Goal: Information Seeking & Learning: Learn about a topic

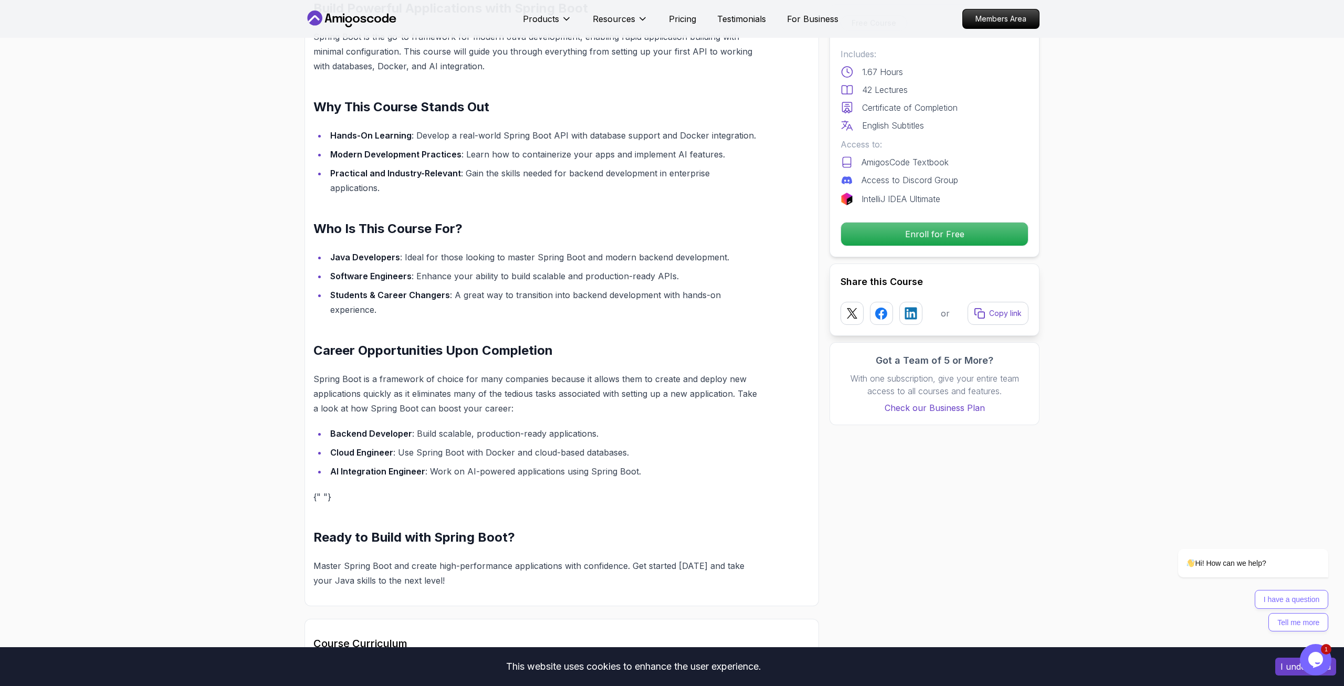
scroll to position [964, 0]
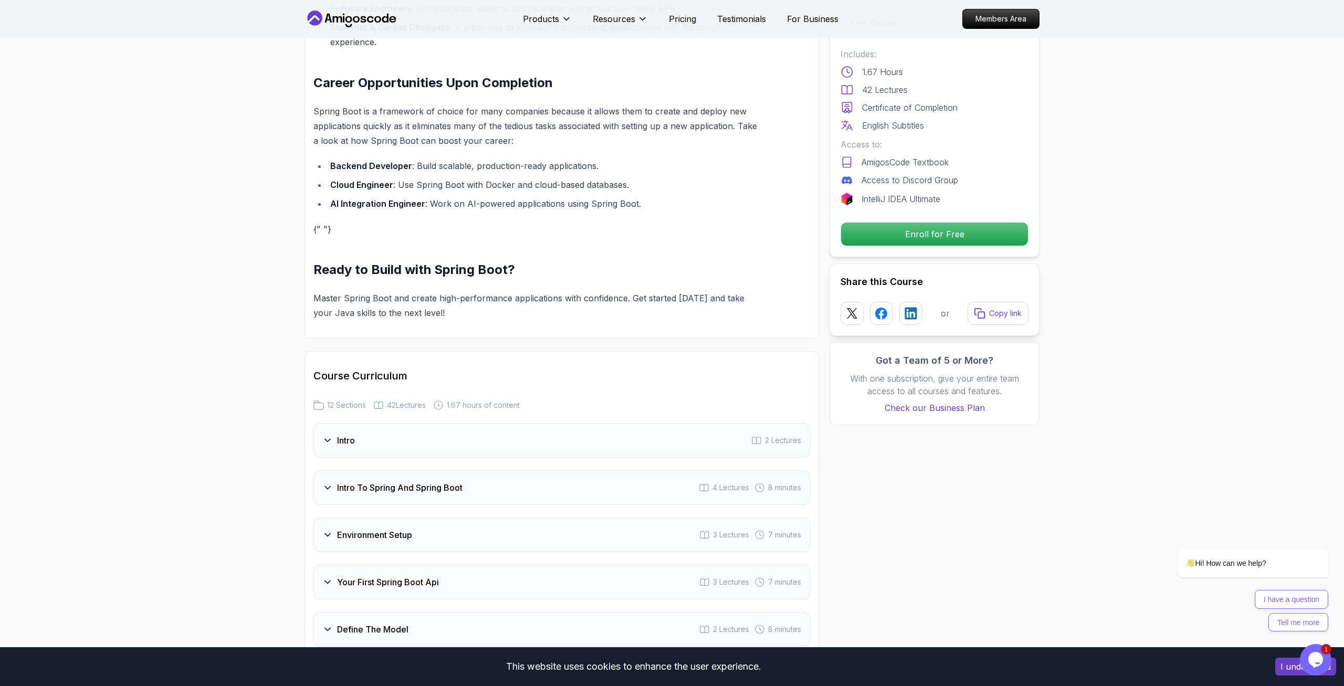
click at [377, 432] on div "Intro 2 Lectures" at bounding box center [562, 440] width 497 height 35
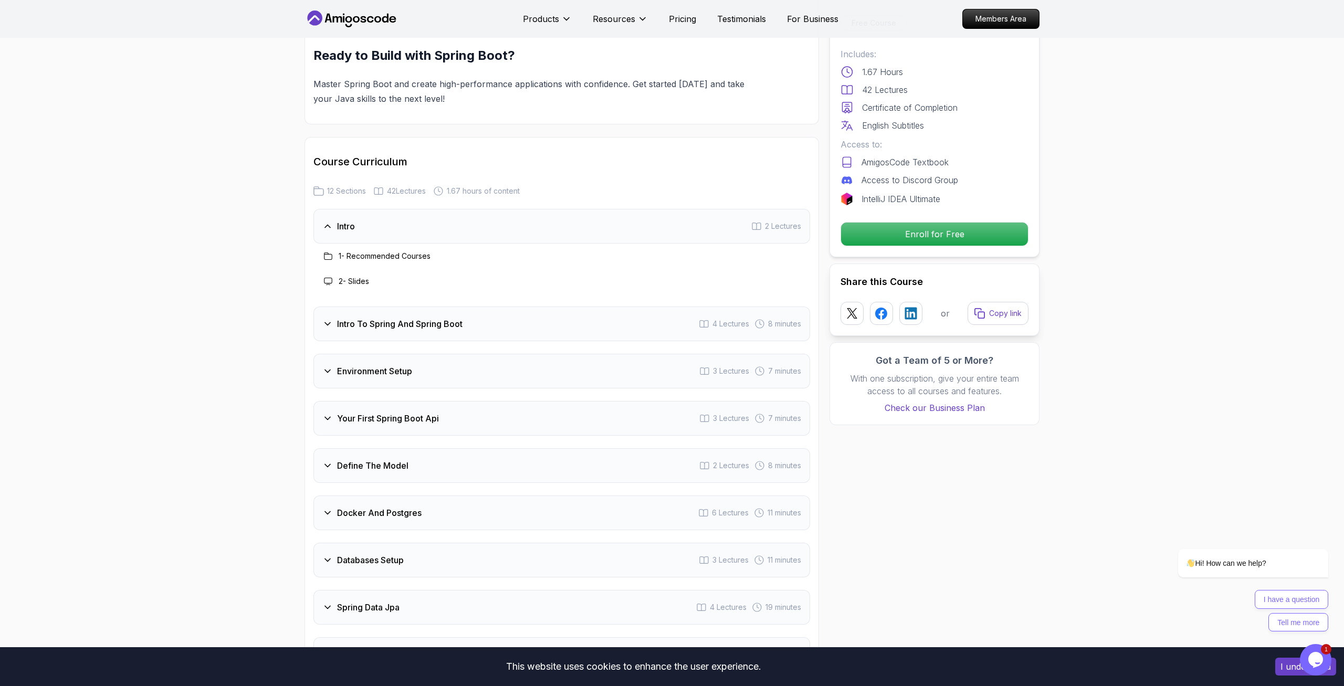
click at [324, 319] on icon at bounding box center [327, 324] width 11 height 11
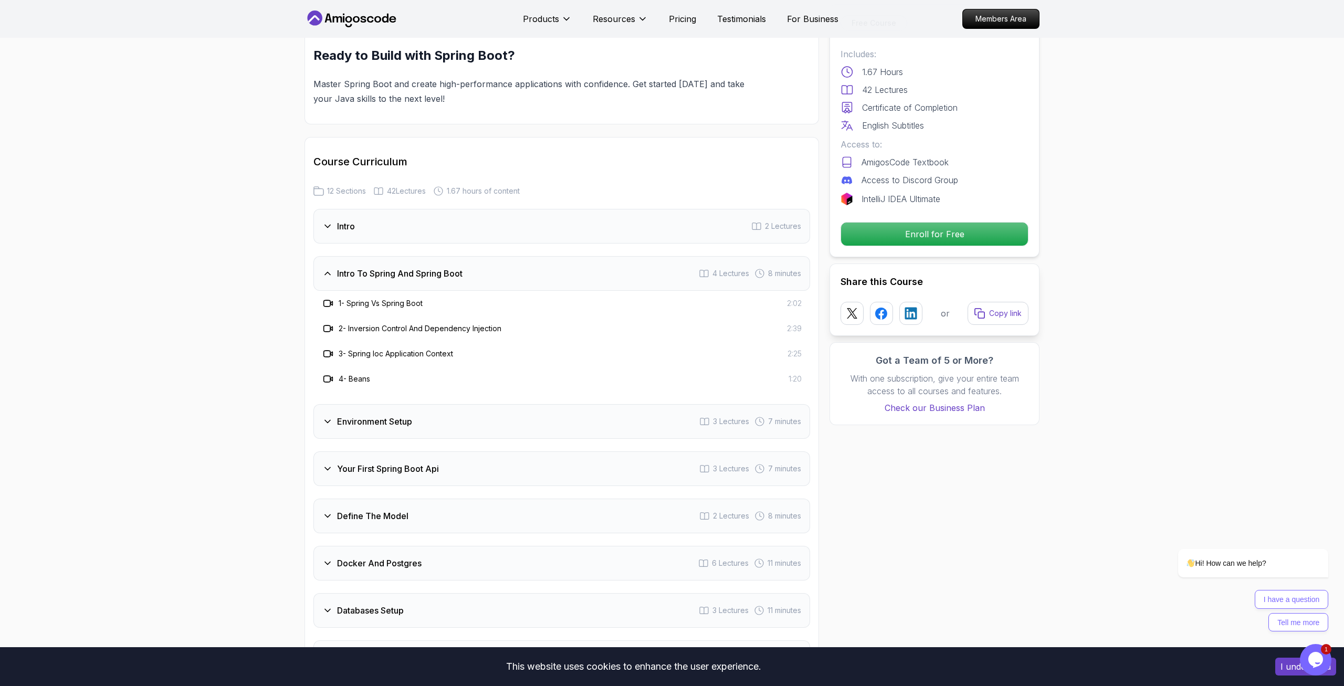
click at [431, 404] on div "Environment Setup 3 Lectures 7 minutes" at bounding box center [562, 421] width 497 height 35
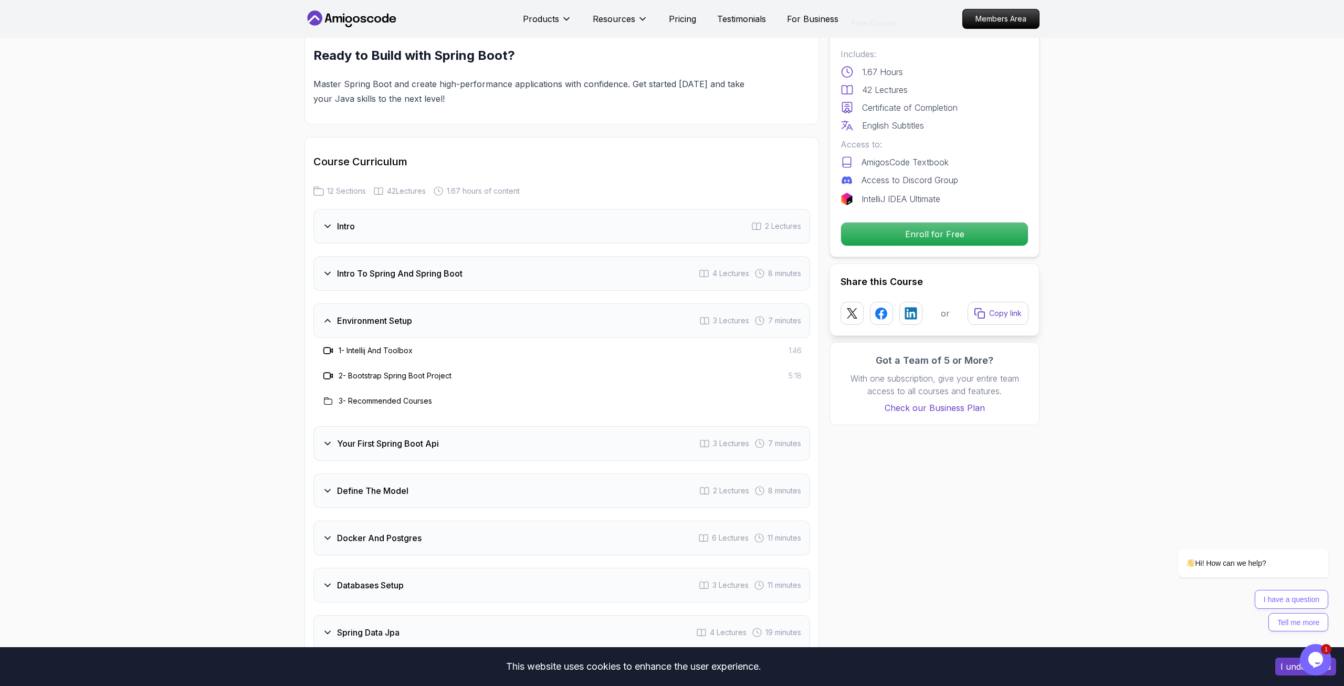
click at [405, 437] on h3 "Your First Spring Boot Api" at bounding box center [388, 443] width 102 height 13
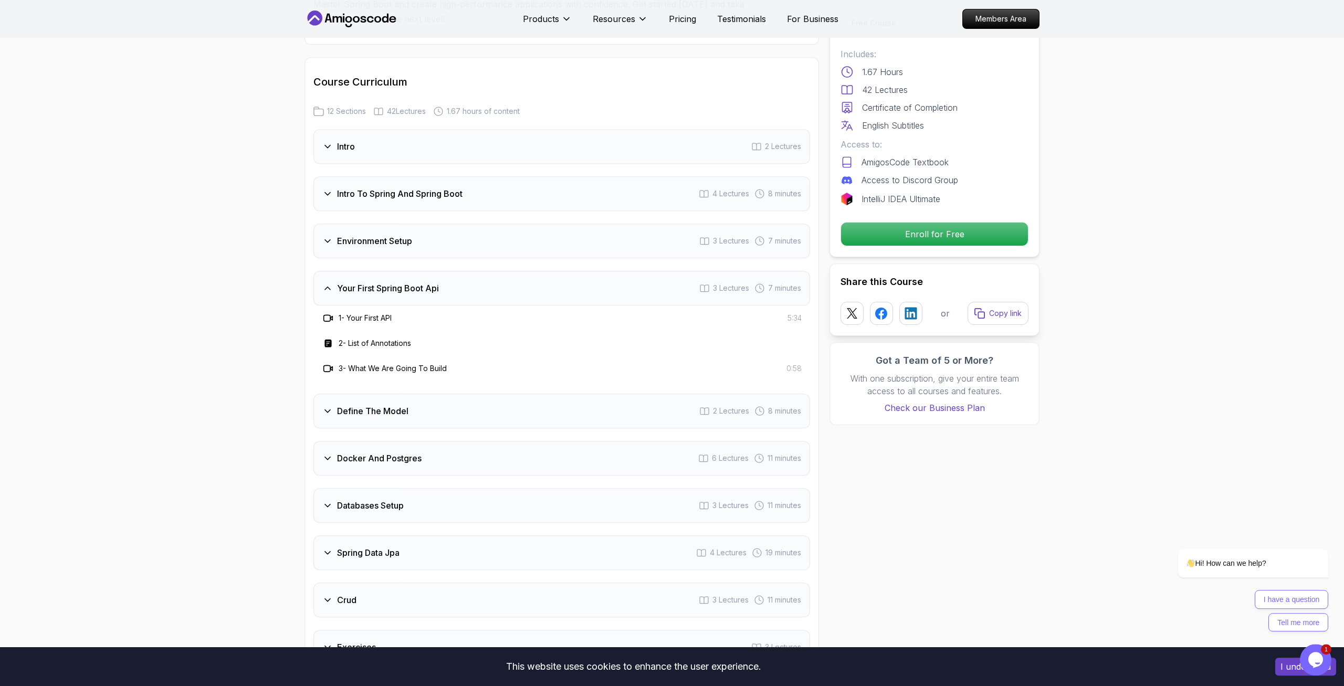
scroll to position [1286, 0]
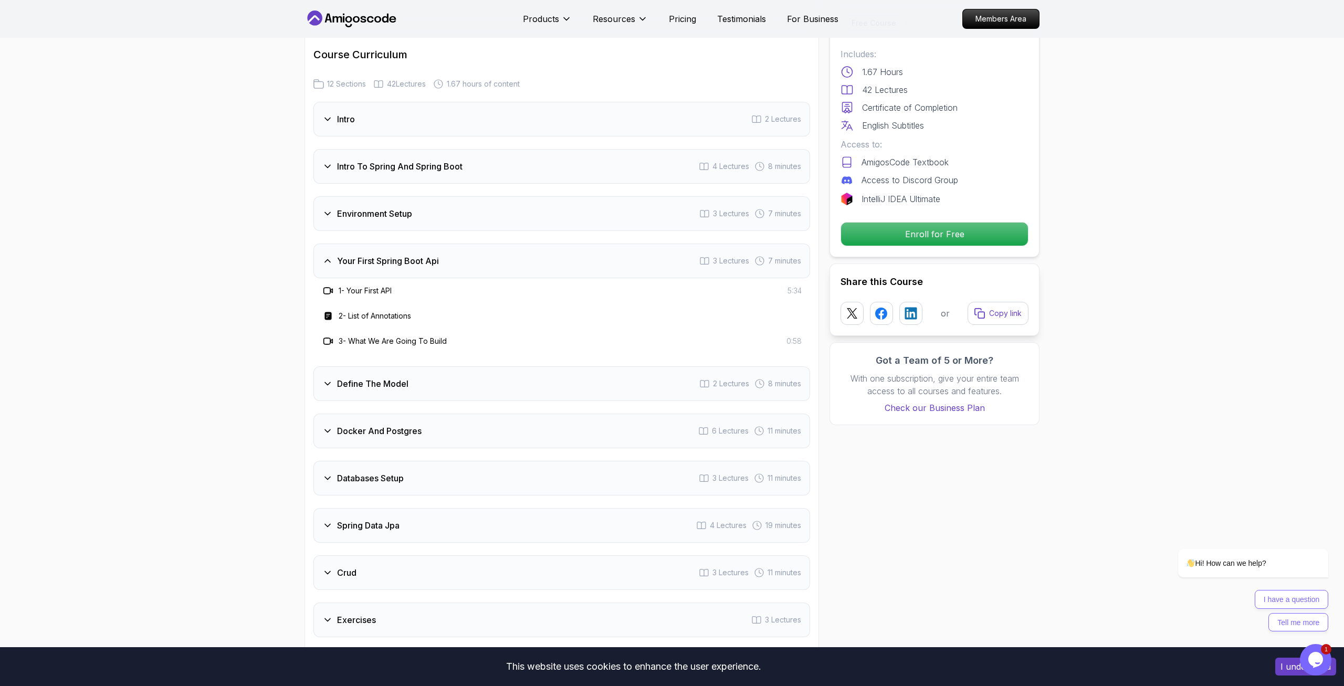
click at [325, 311] on icon at bounding box center [328, 316] width 11 height 11
click at [364, 354] on div "1 - Your First API 5:34 2 - List of Annotations 3 - What We Are Going To Build …" at bounding box center [562, 316] width 497 height 76
click at [370, 378] on h3 "Define The Model" at bounding box center [372, 384] width 71 height 13
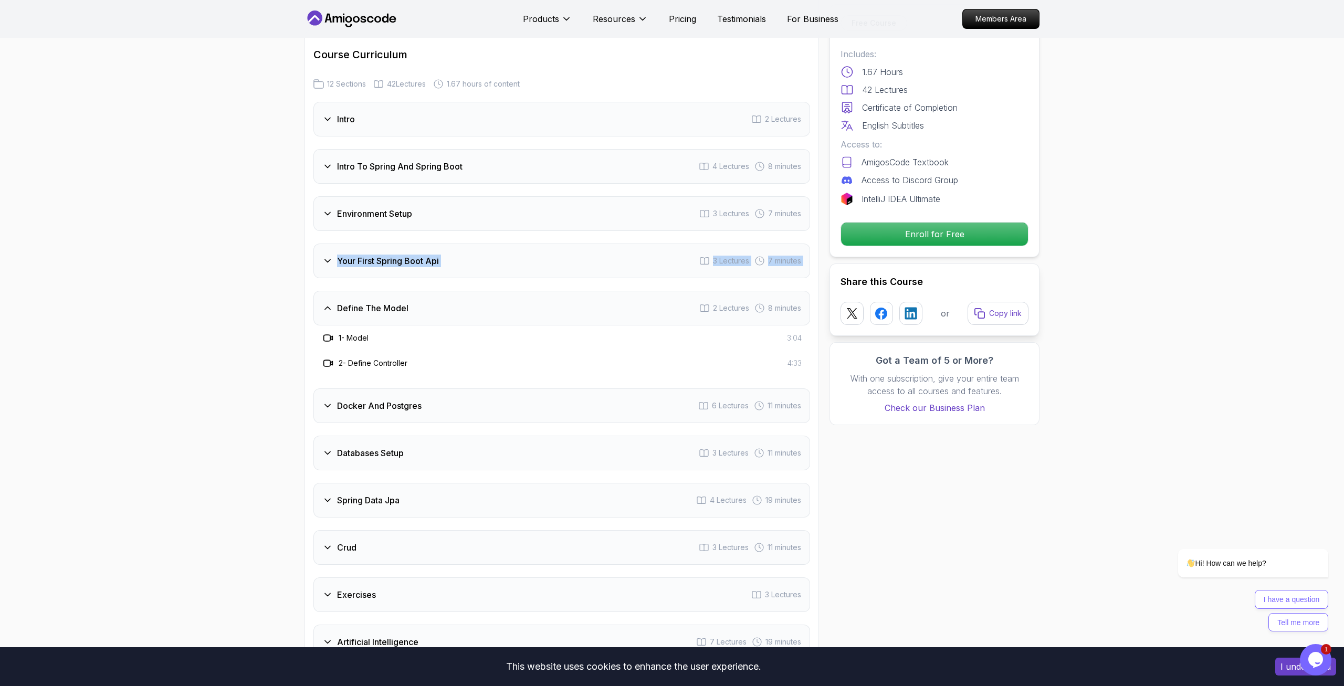
click at [407, 400] on h3 "Docker And Postgres" at bounding box center [379, 406] width 85 height 13
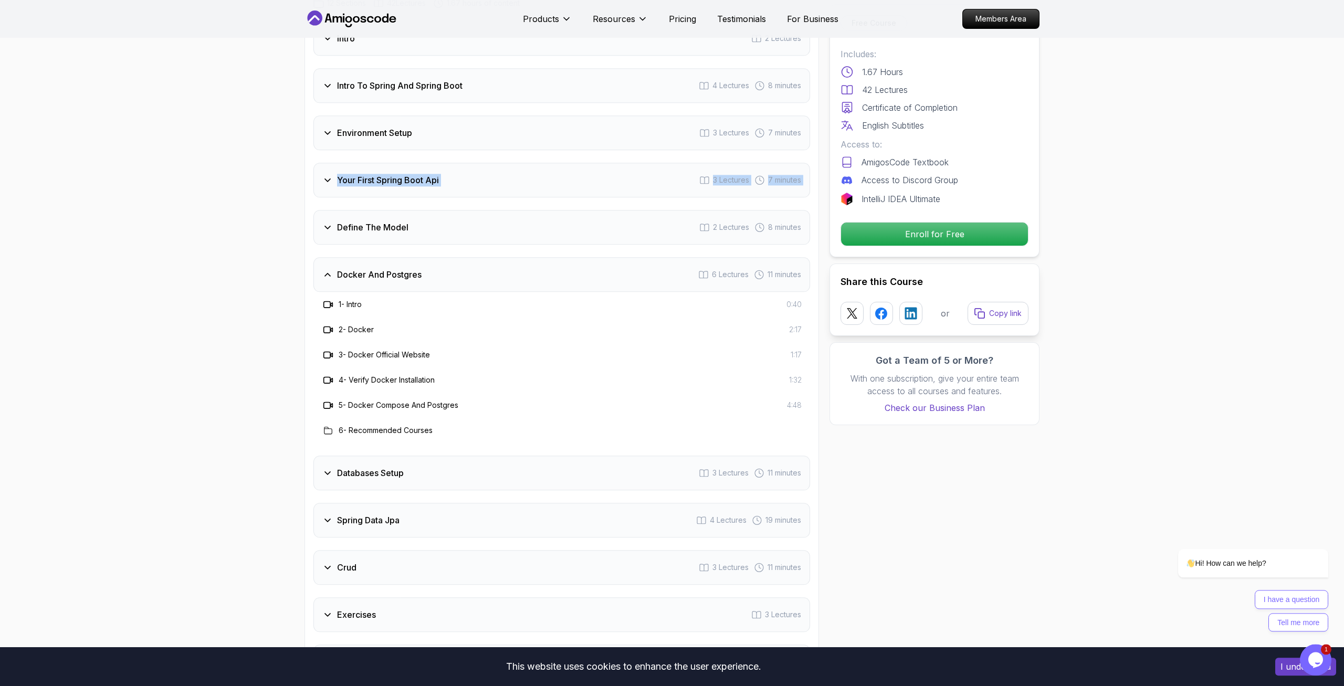
scroll to position [1393, 0]
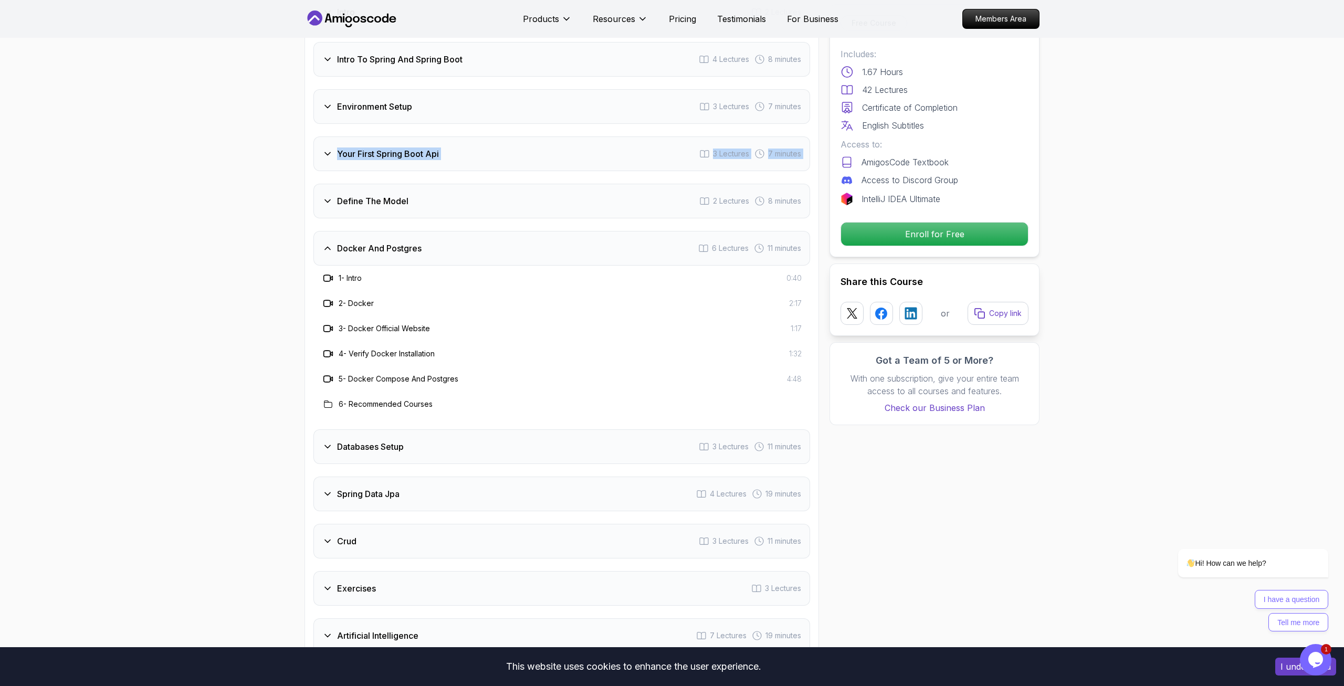
click at [412, 431] on div "Databases Setup 3 Lectures 11 minutes" at bounding box center [562, 447] width 497 height 35
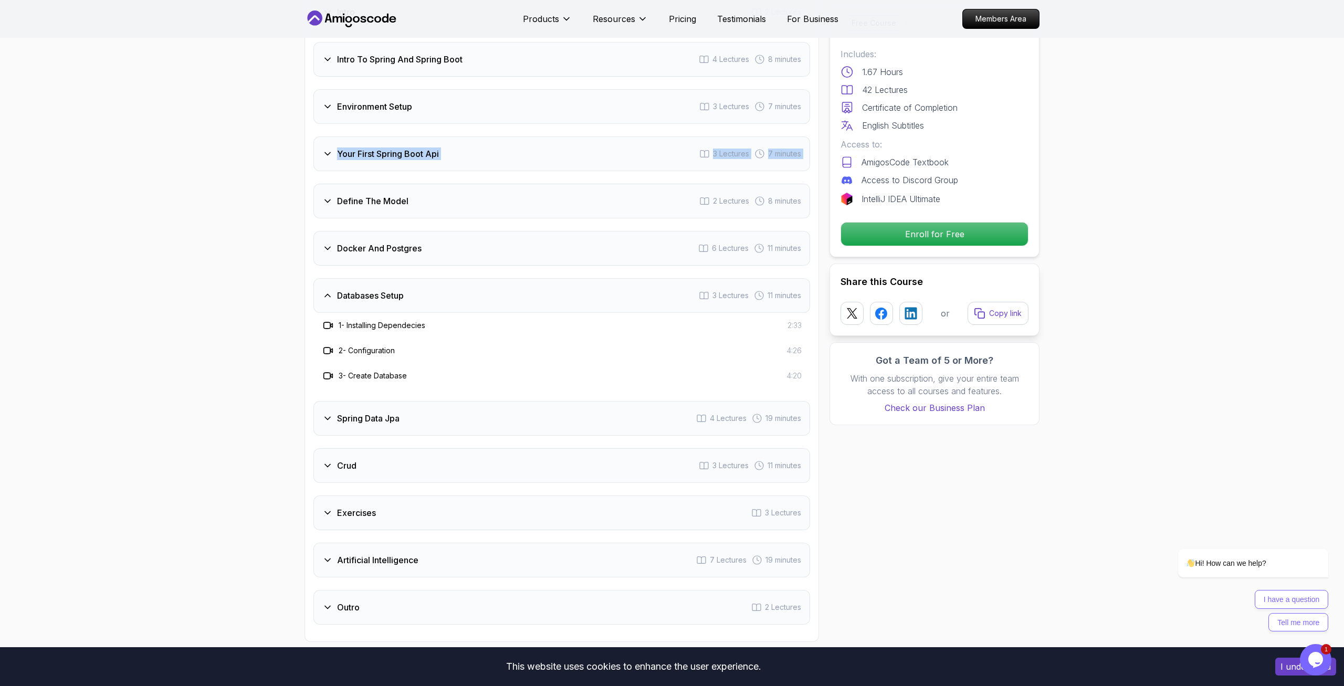
click at [433, 417] on div "Spring Data Jpa 4 Lectures 19 minutes" at bounding box center [562, 418] width 497 height 35
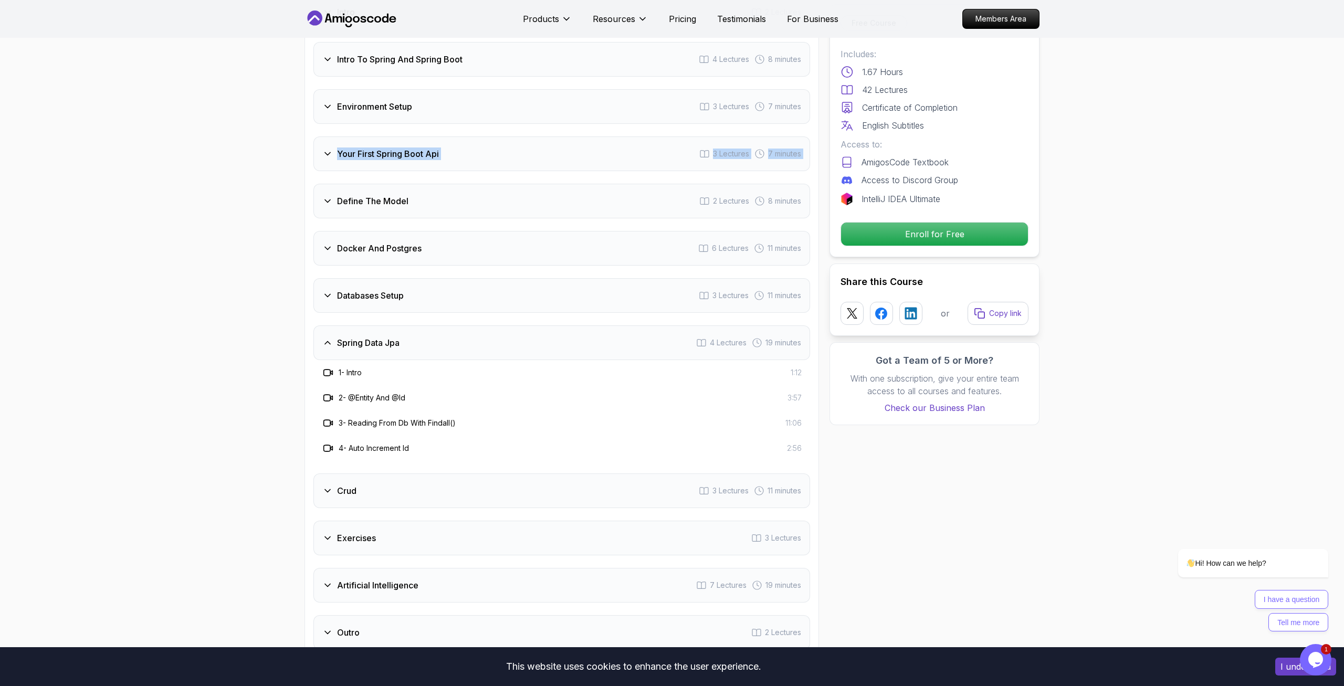
click at [416, 475] on div "Crud 3 Lectures 11 minutes" at bounding box center [562, 491] width 497 height 35
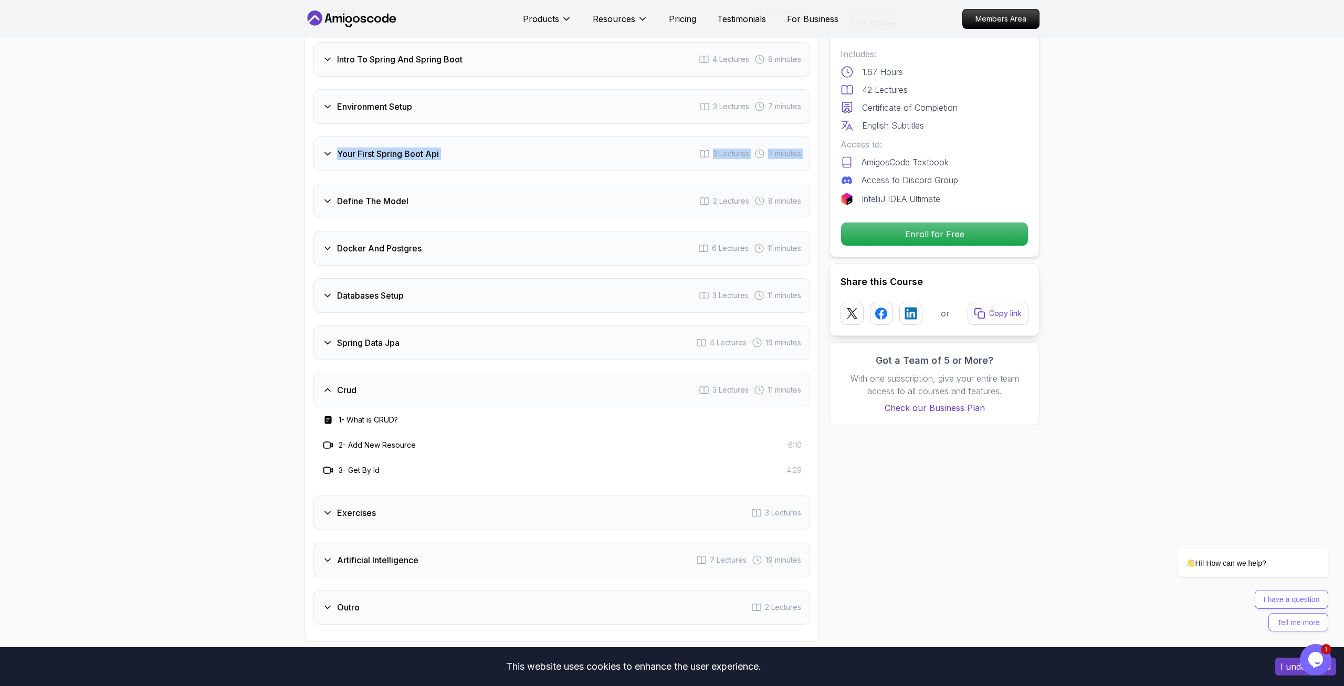
click at [422, 496] on div "Exercises 3 Lectures" at bounding box center [562, 513] width 497 height 35
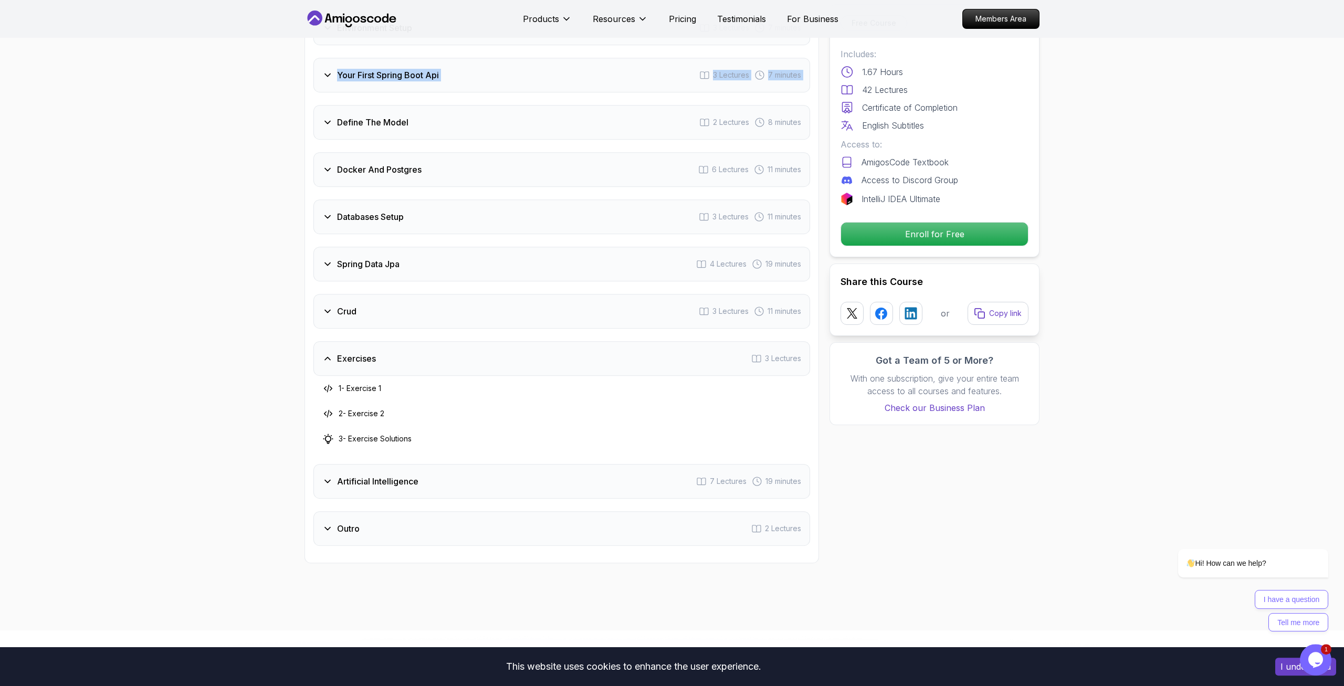
scroll to position [1500, 0]
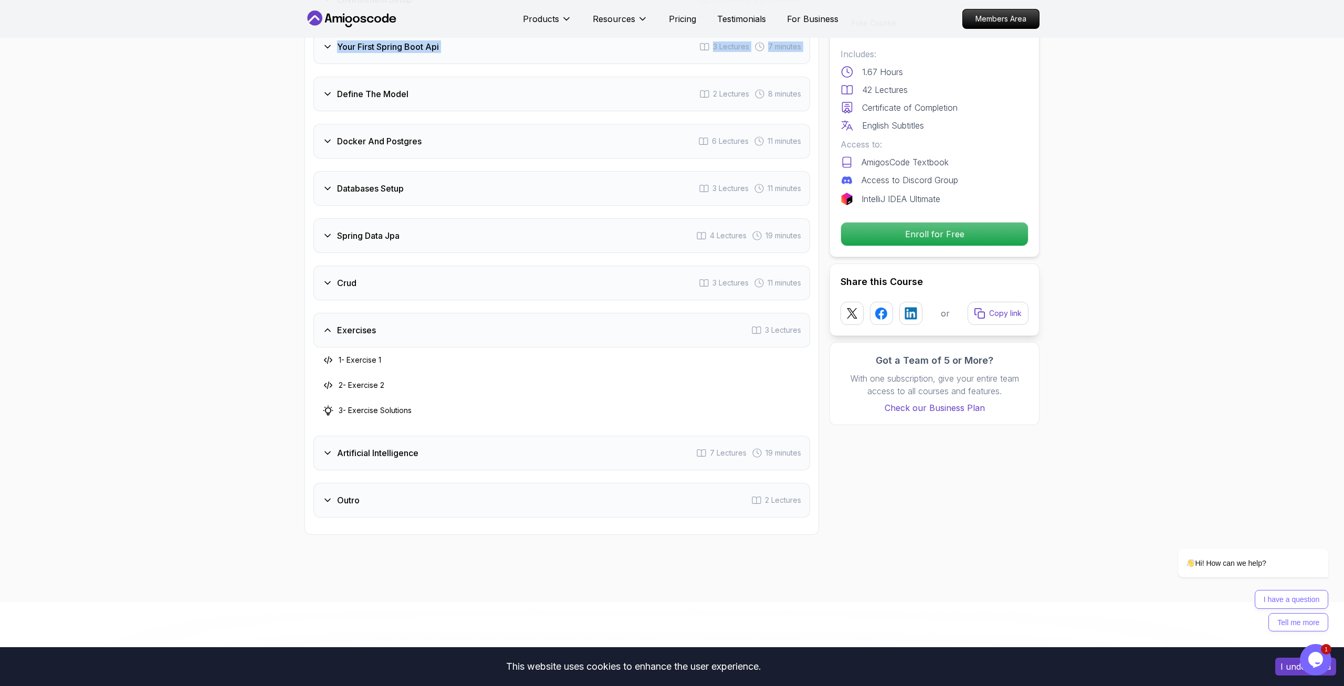
click at [407, 447] on h3 "Artificial Intelligence" at bounding box center [377, 453] width 81 height 13
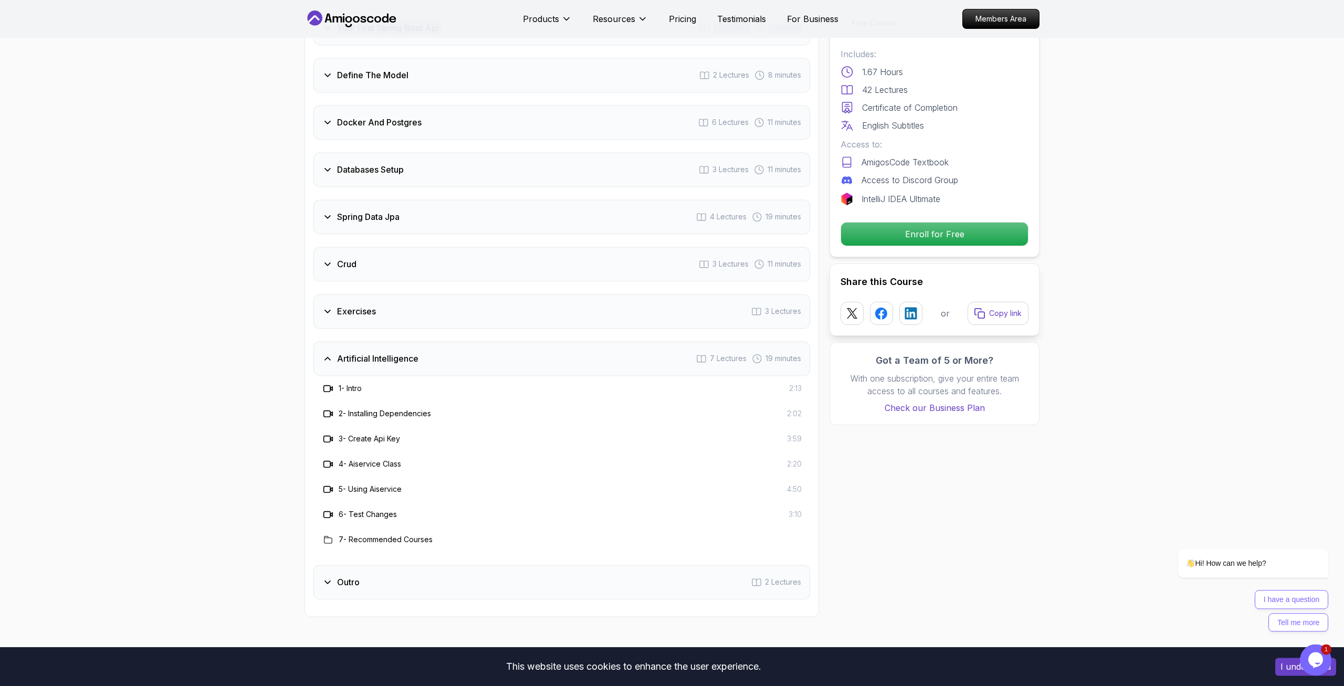
scroll to position [1554, 0]
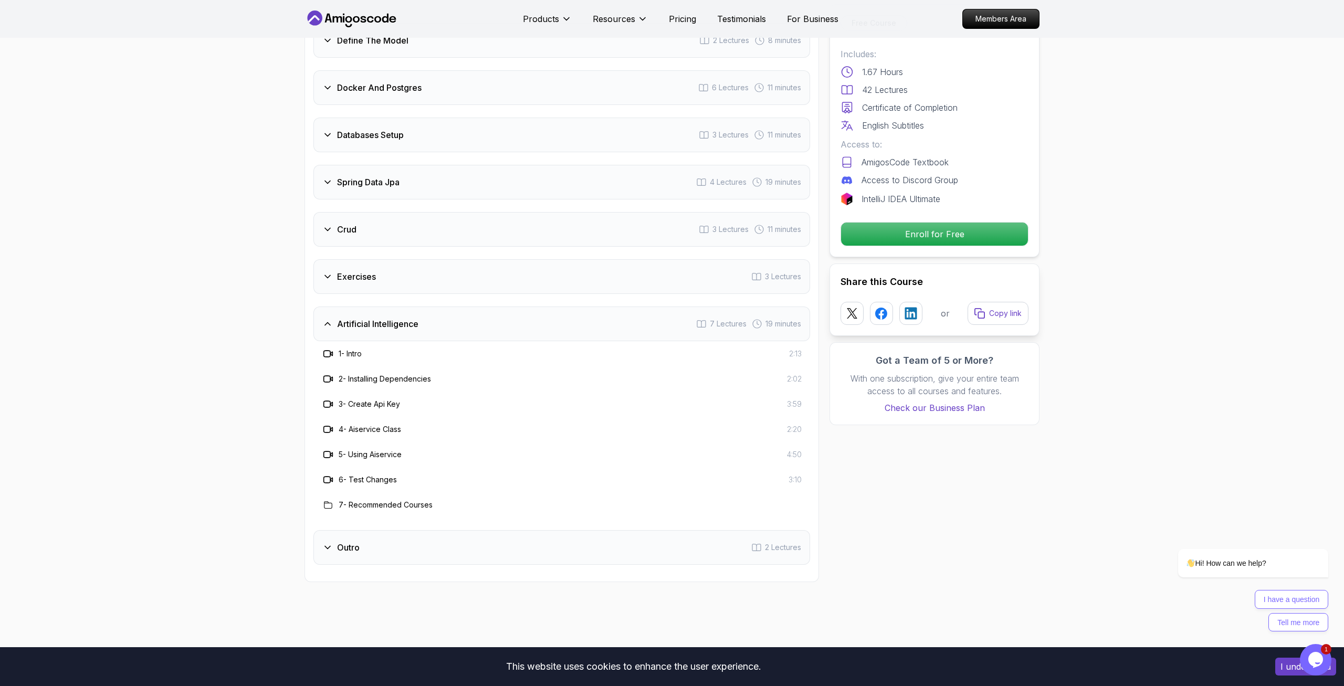
click at [399, 530] on div "Outro 2 Lectures" at bounding box center [562, 547] width 497 height 35
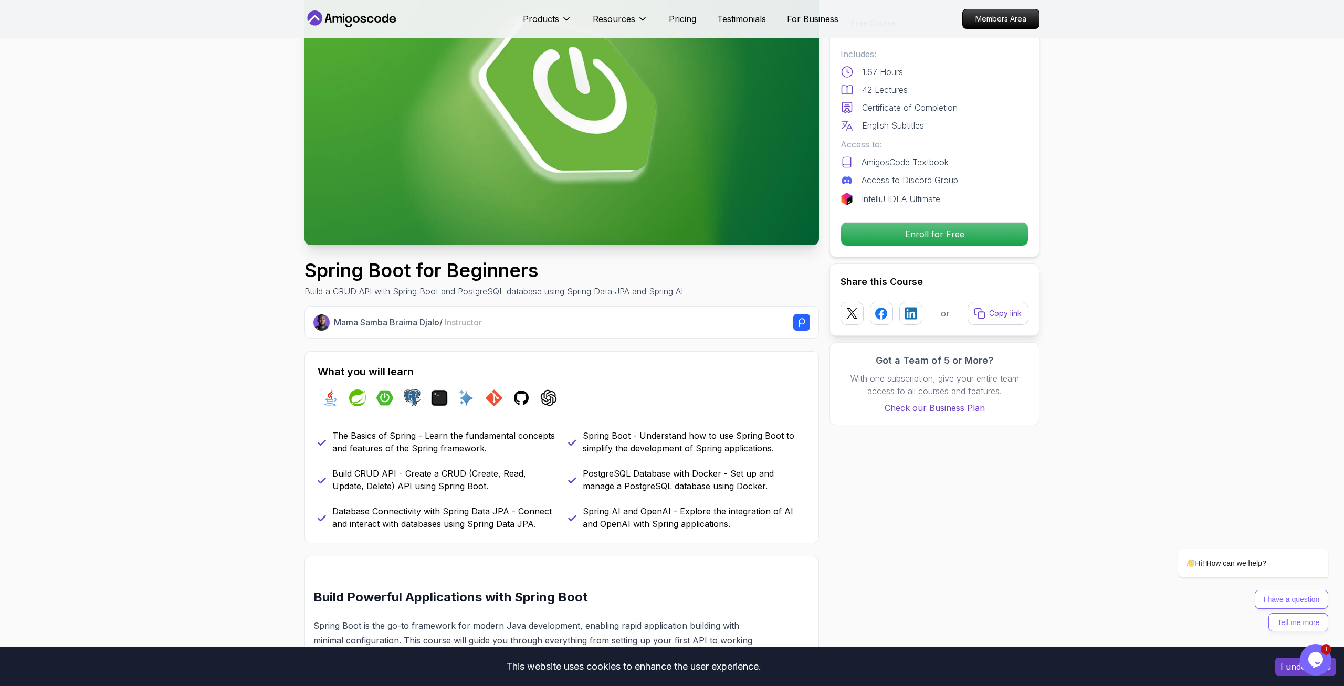
scroll to position [0, 0]
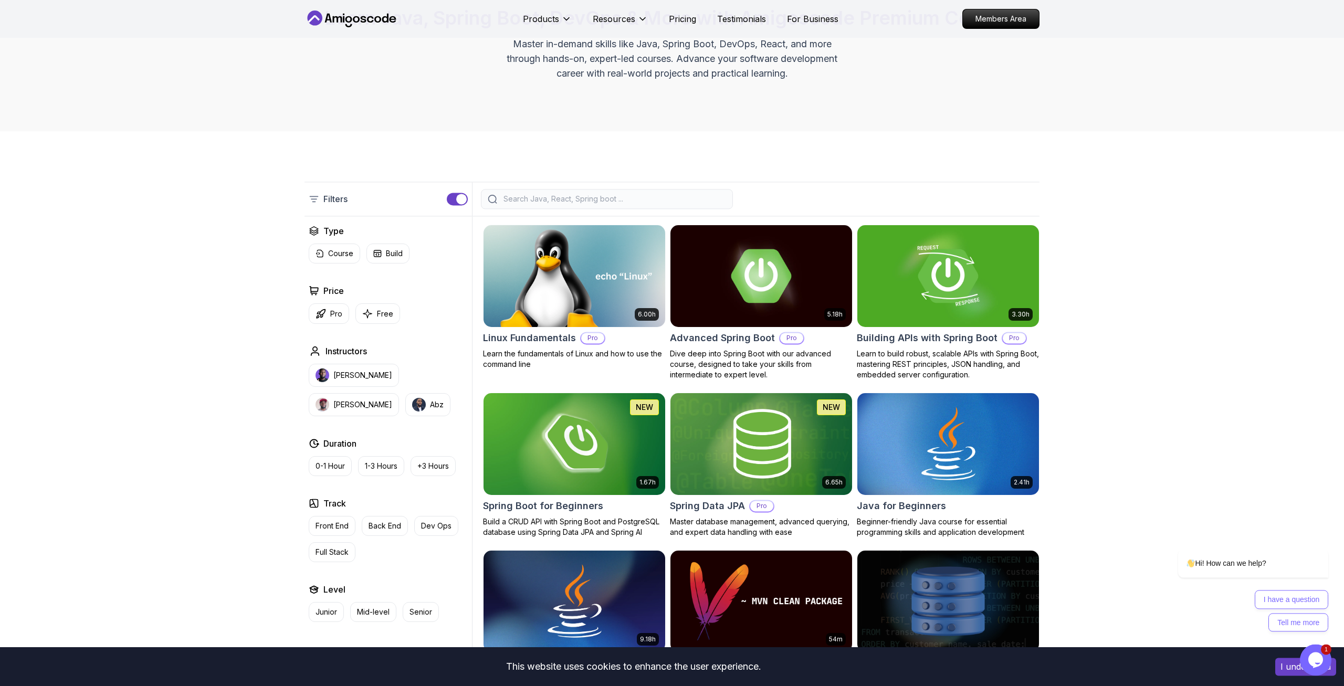
scroll to position [107, 0]
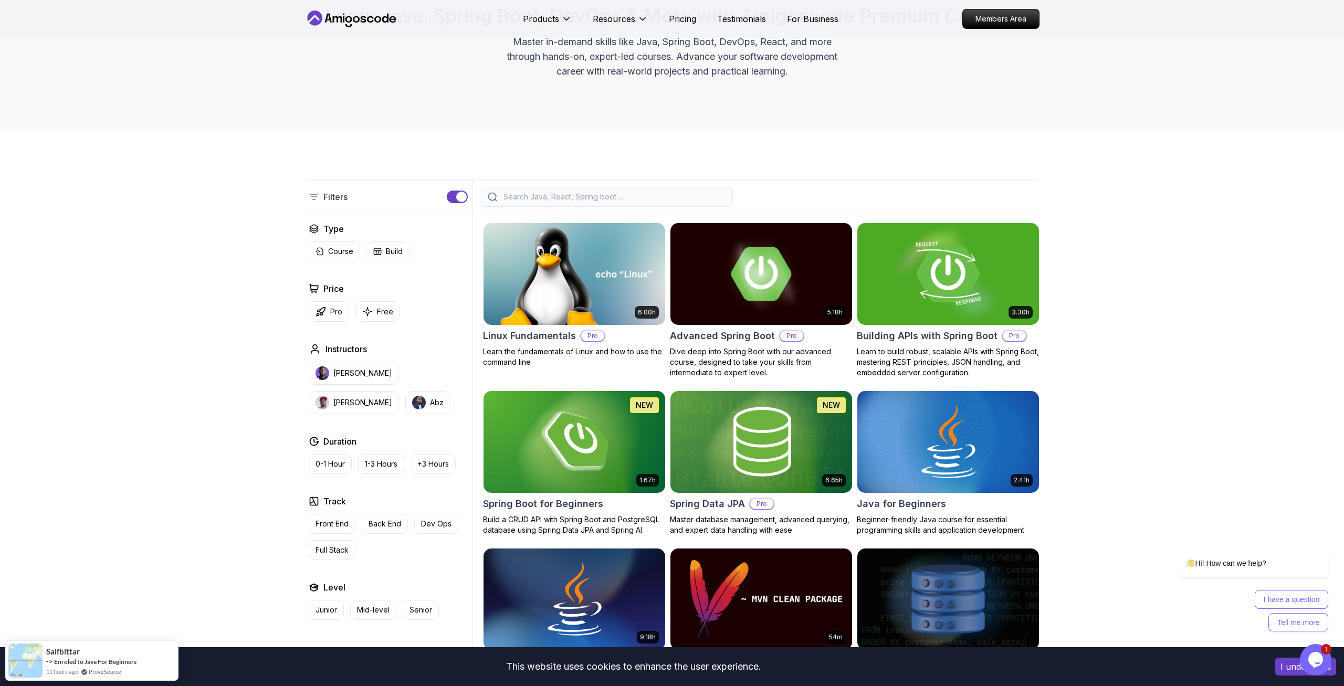
click at [919, 308] on img at bounding box center [948, 274] width 191 height 107
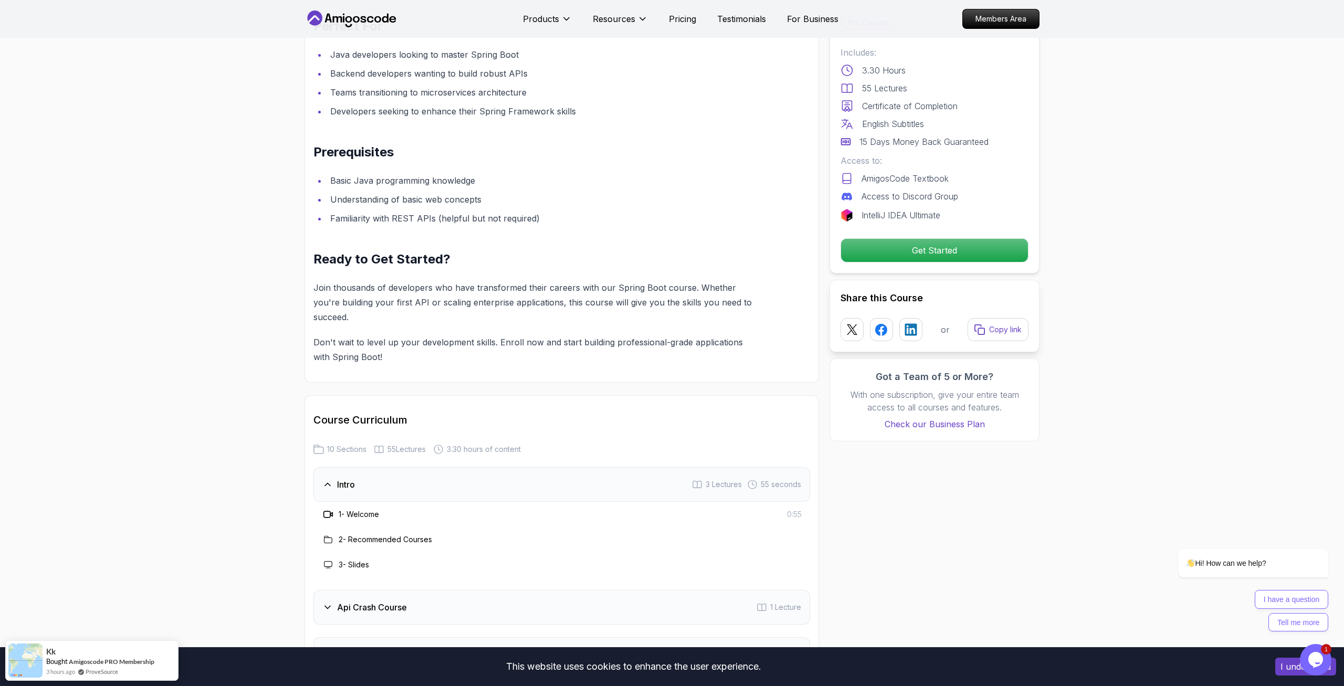
scroll to position [1500, 0]
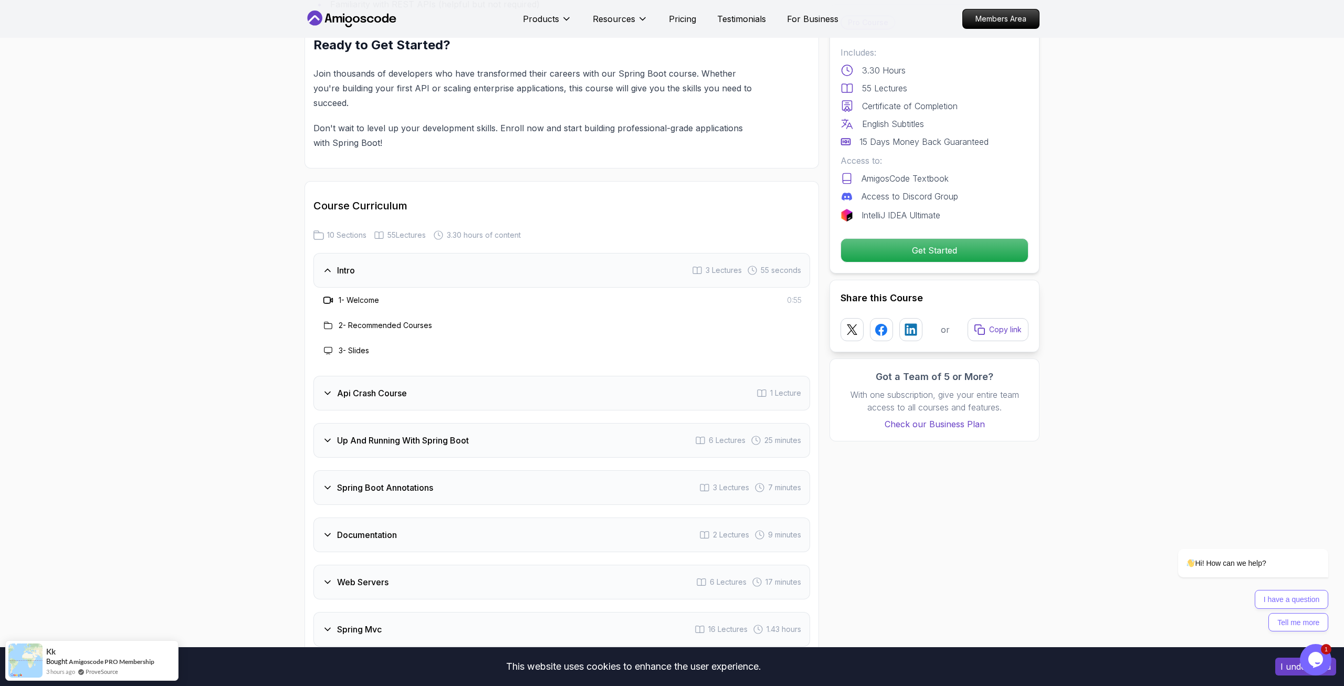
click at [417, 391] on div "Api Crash Course 1 Lecture" at bounding box center [562, 393] width 497 height 35
click at [480, 376] on div "Up And Running With Spring Boot 6 Lectures 25 minutes" at bounding box center [562, 390] width 497 height 35
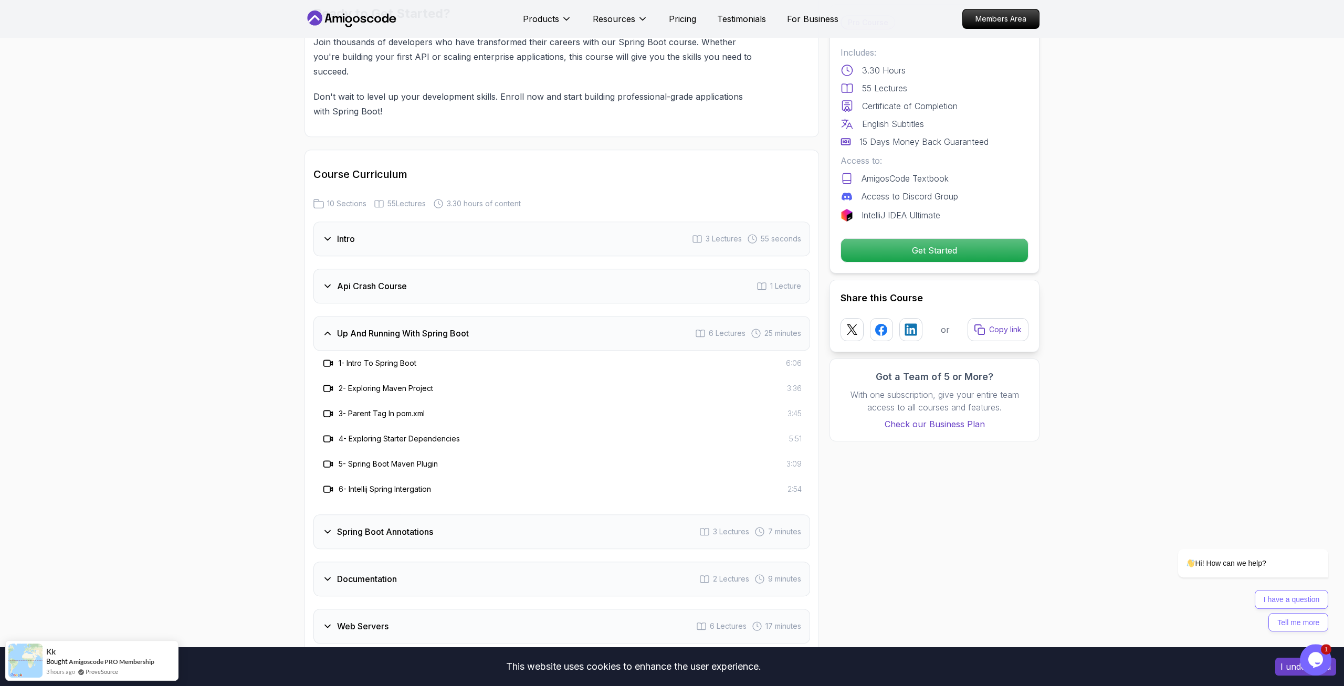
scroll to position [1607, 0]
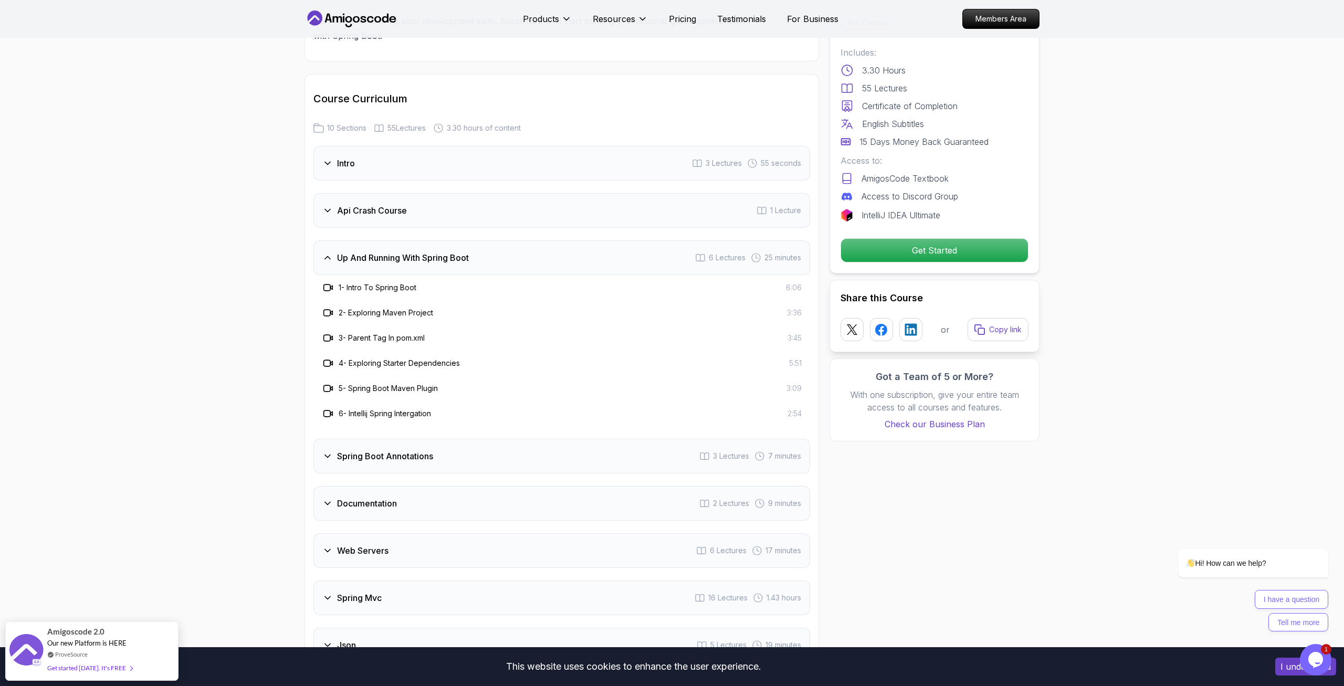
click at [457, 449] on div "Spring Boot Annotations 3 Lectures 7 minutes" at bounding box center [562, 456] width 497 height 35
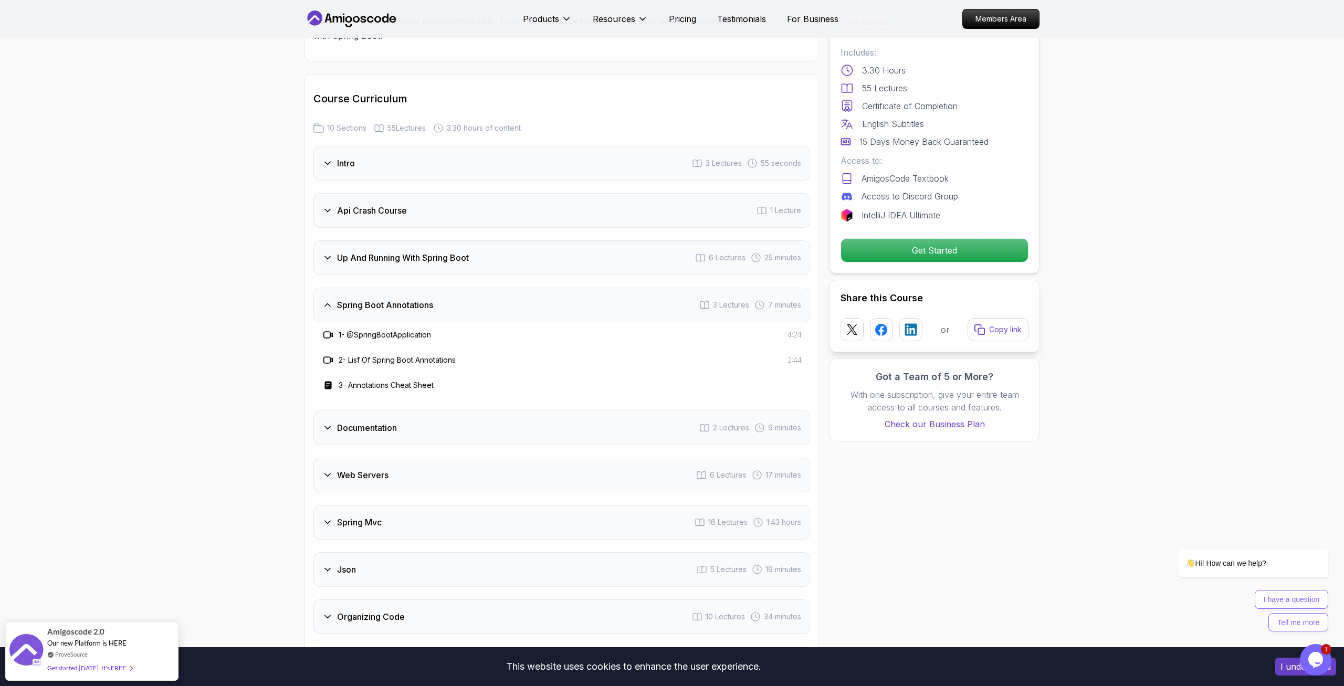
click at [515, 424] on div "Documentation 2 Lectures 9 minutes" at bounding box center [562, 428] width 497 height 35
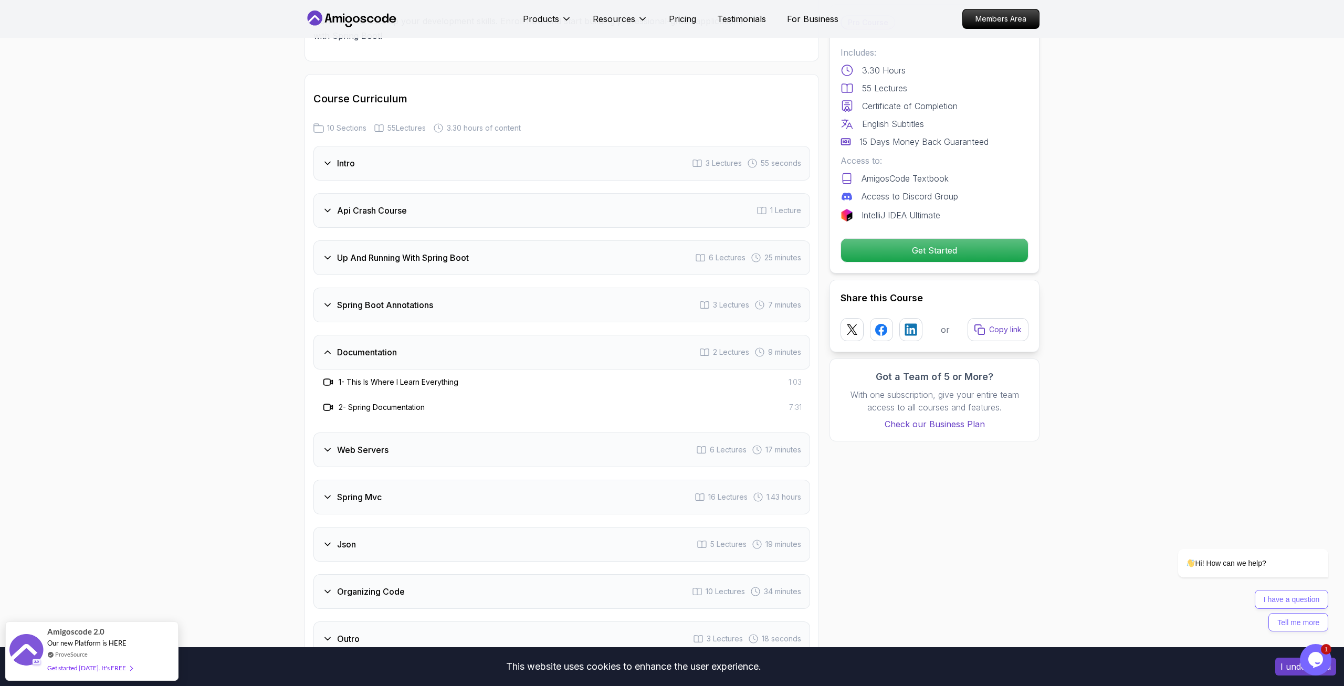
click at [484, 449] on div "Web Servers 6 Lectures 17 minutes" at bounding box center [562, 450] width 497 height 35
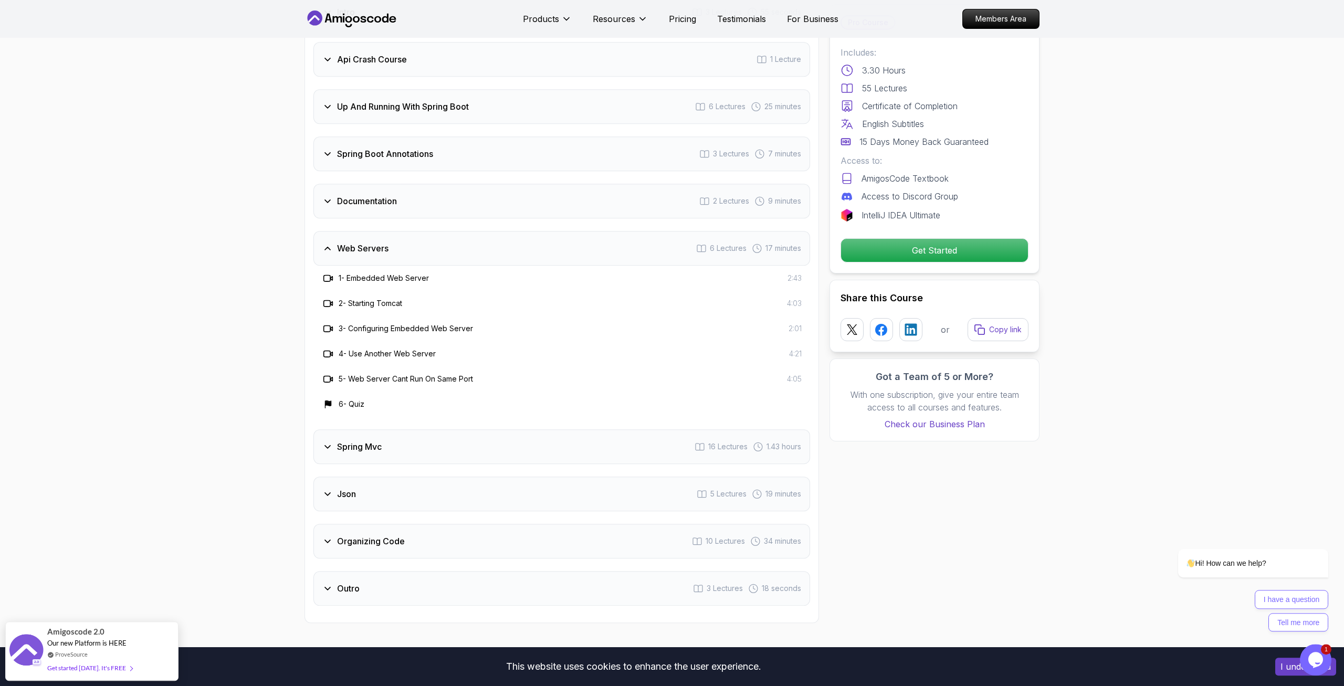
scroll to position [1768, 0]
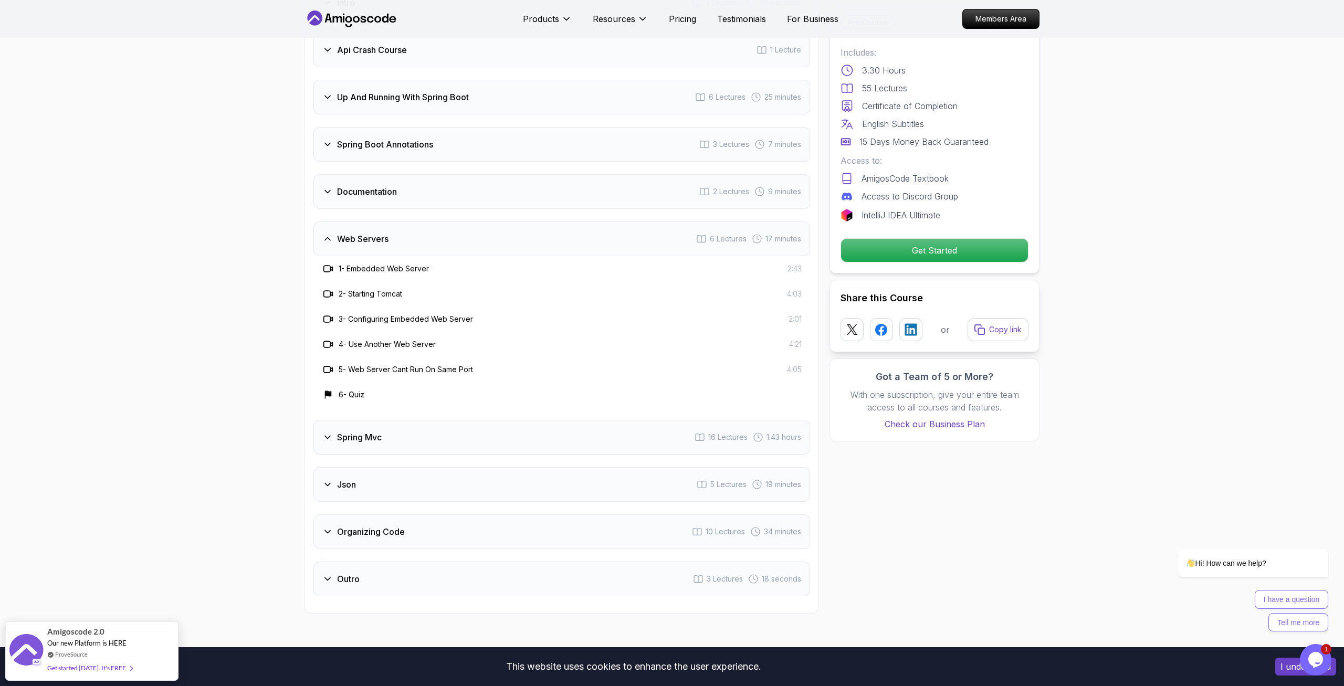
click at [484, 428] on div "Spring Mvc 16 Lectures 1.43 hours" at bounding box center [562, 437] width 497 height 35
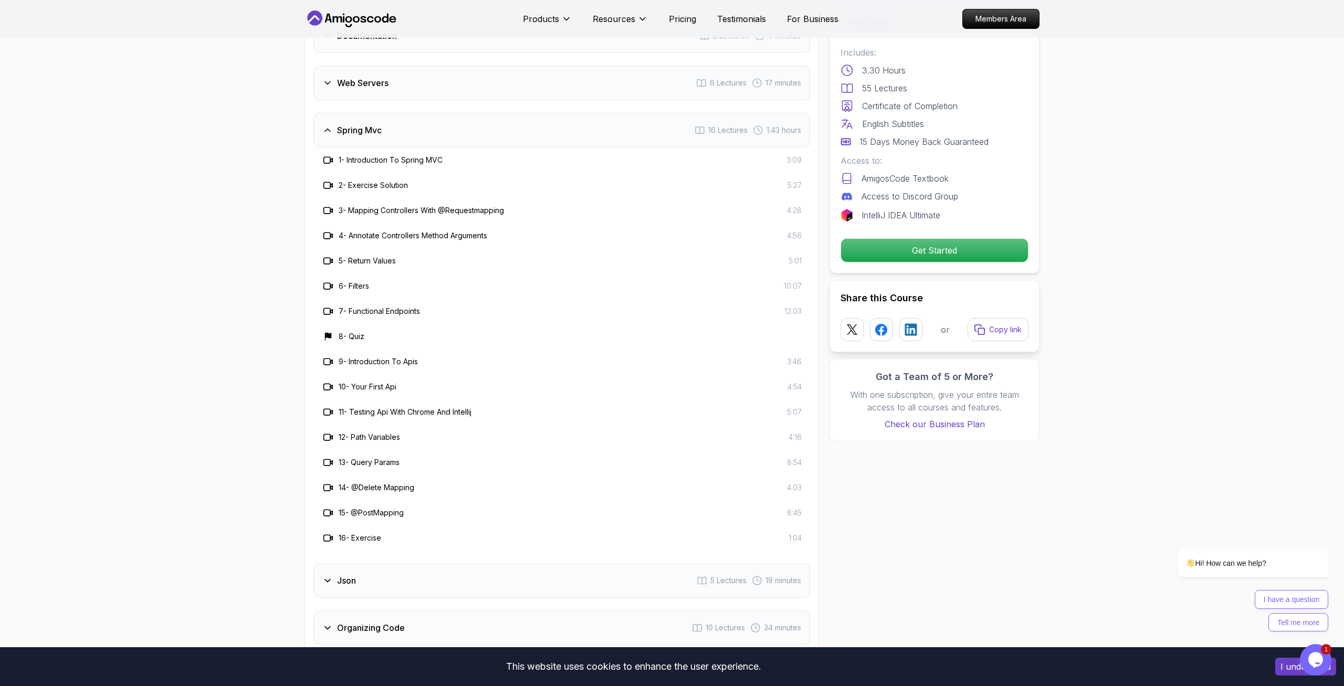
scroll to position [2089, 0]
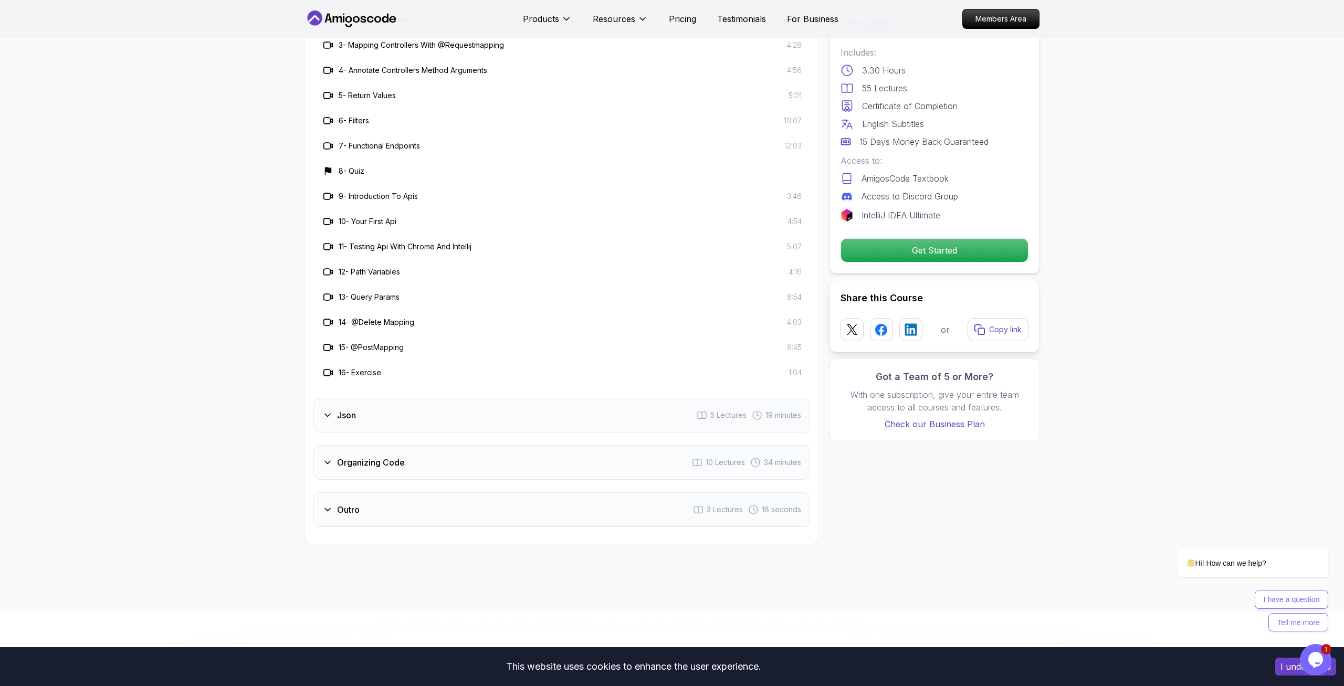
click at [435, 425] on div "Json 5 Lectures 19 minutes" at bounding box center [562, 415] width 497 height 35
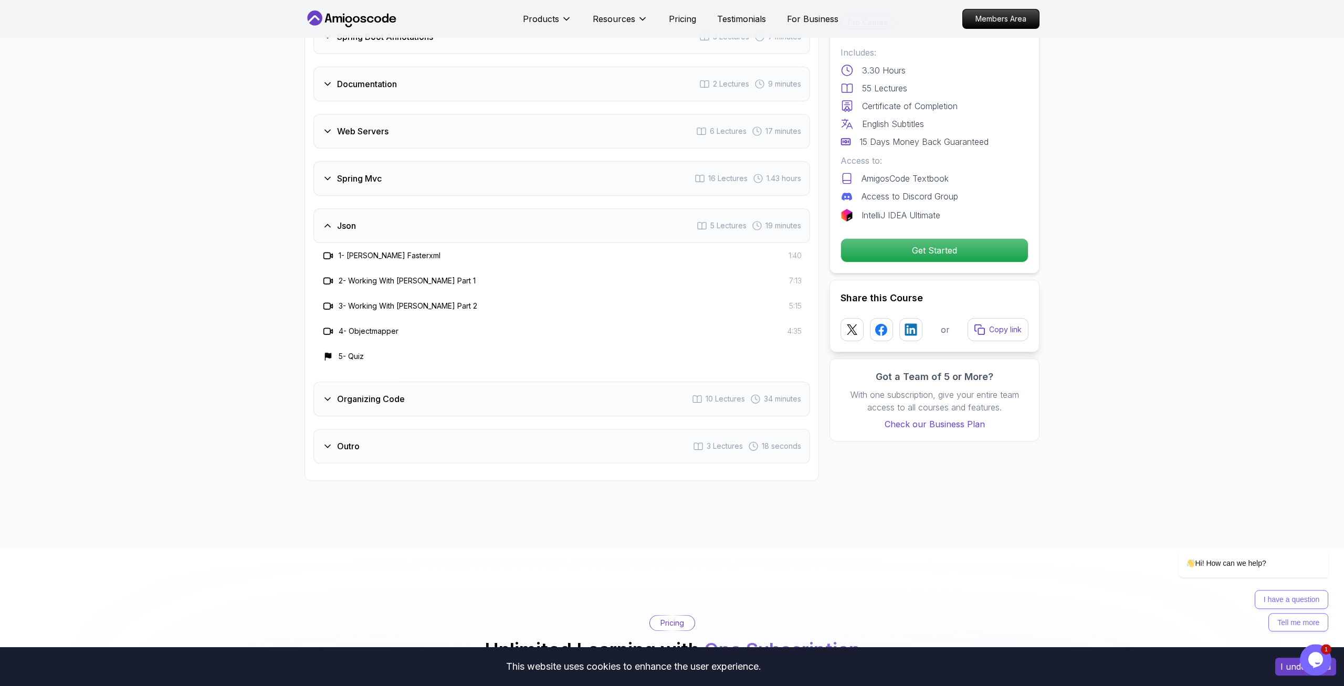
scroll to position [1875, 0]
click at [488, 398] on div "Organizing Code 10 Lectures 34 minutes" at bounding box center [562, 399] width 497 height 35
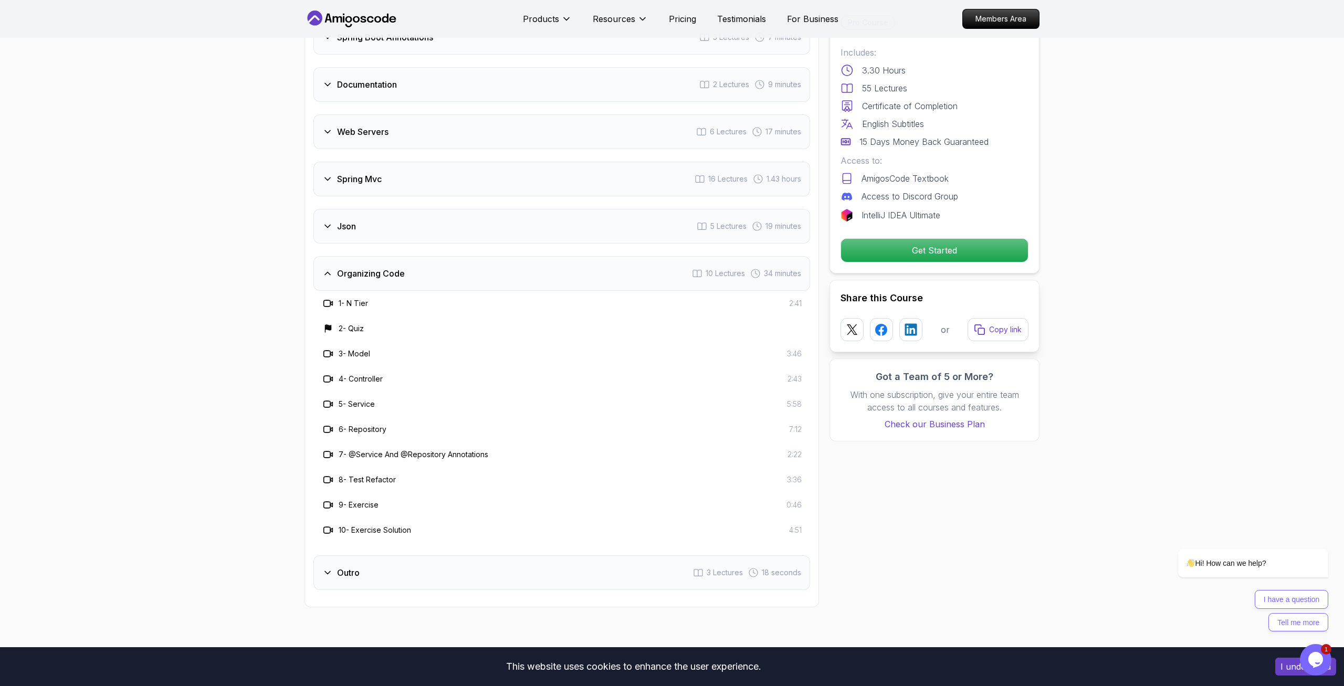
click at [428, 564] on div "Outro 3 Lectures 18 seconds" at bounding box center [562, 573] width 497 height 35
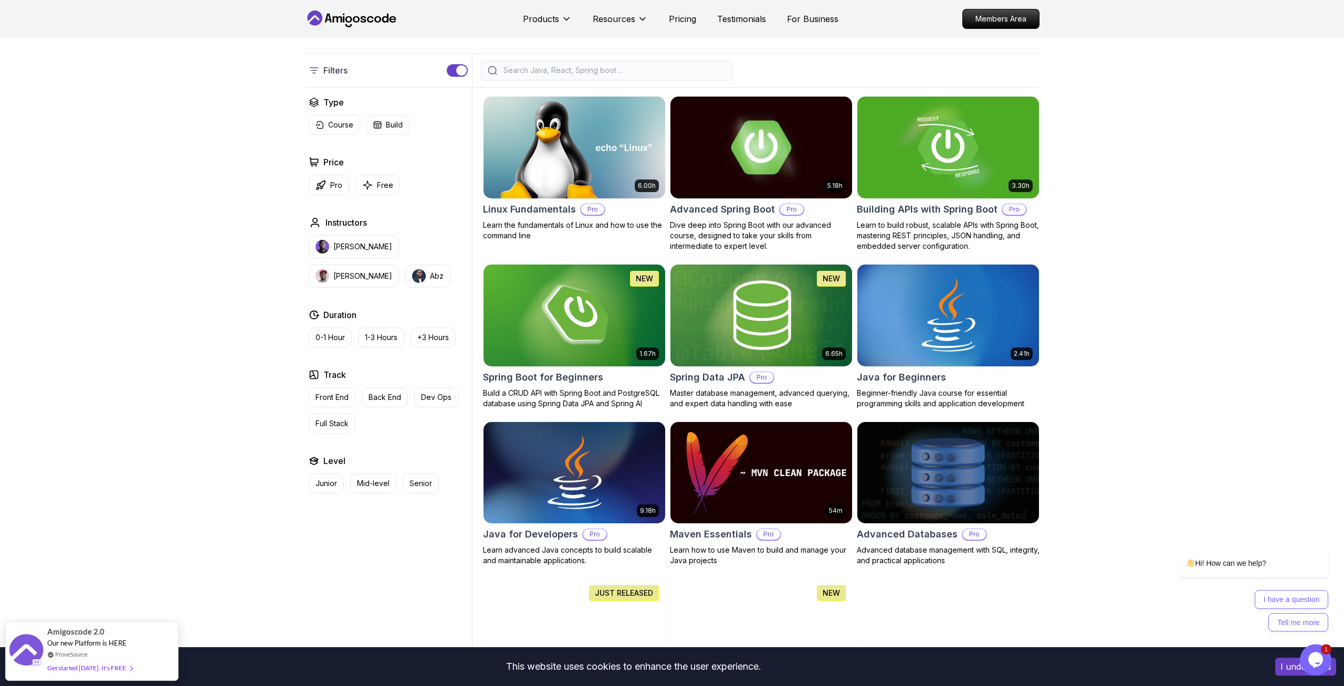
scroll to position [200, 0]
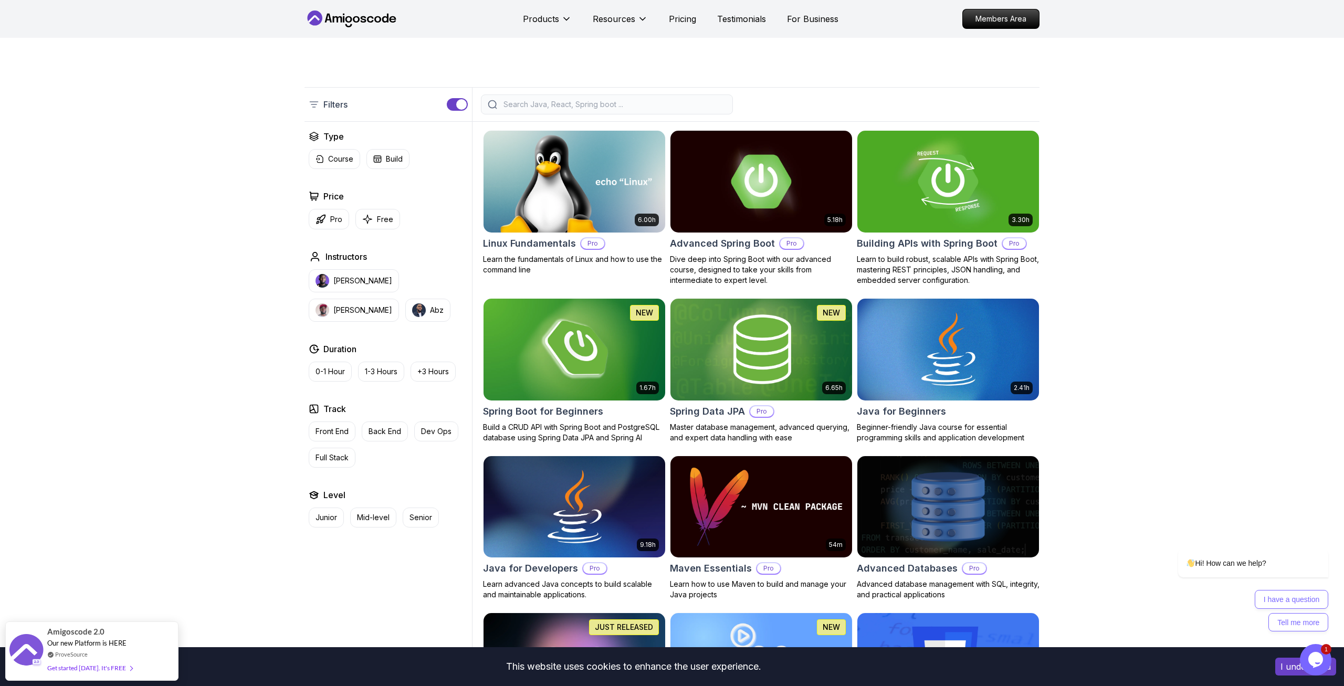
click at [584, 110] on div at bounding box center [607, 105] width 252 height 20
click at [593, 99] on div at bounding box center [607, 105] width 252 height 20
click at [673, 104] on input "search" at bounding box center [614, 104] width 225 height 11
click at [704, 99] on div at bounding box center [607, 105] width 252 height 20
click at [569, 106] on input "search" at bounding box center [614, 104] width 225 height 11
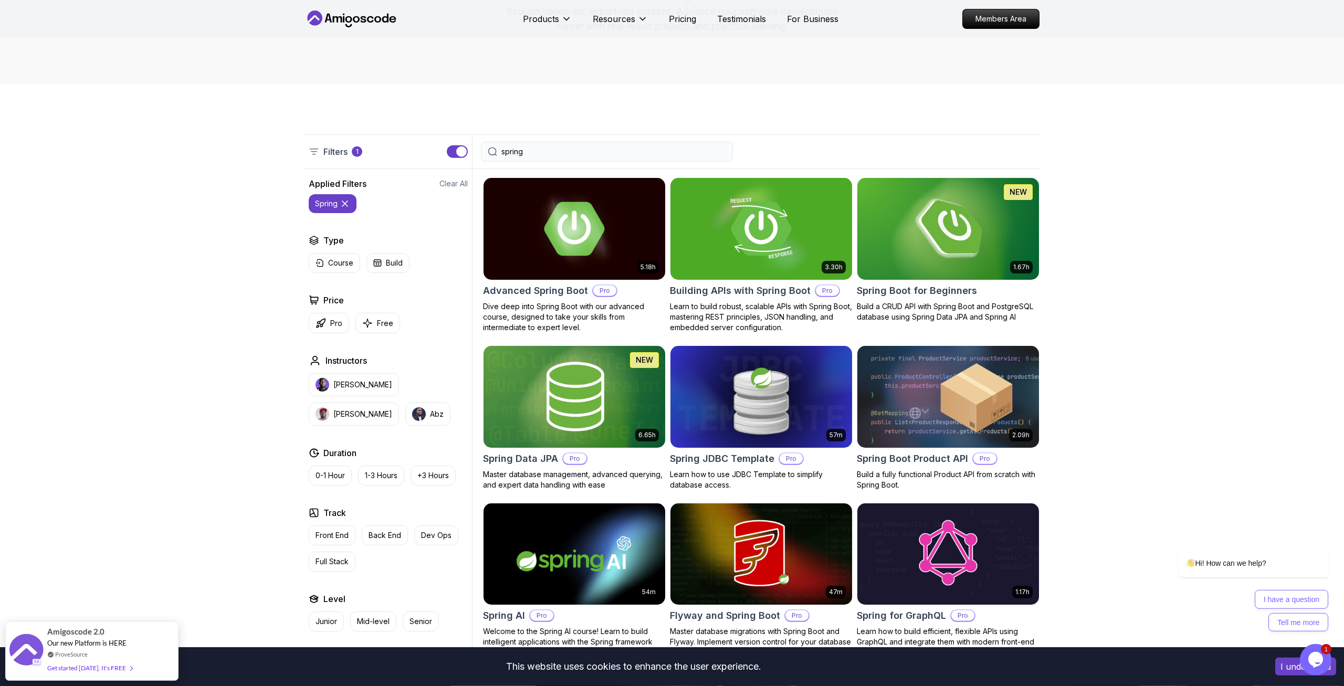
scroll to position [146, 0]
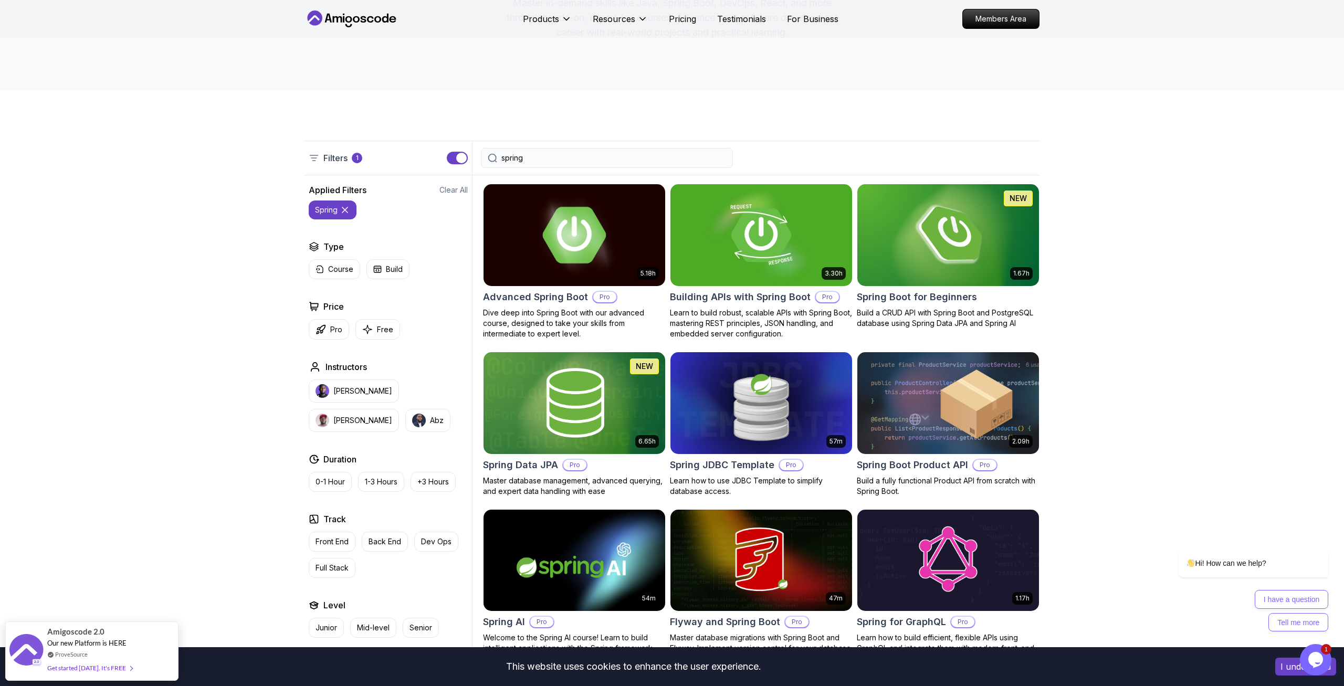
type input "spring"
click at [592, 232] on img at bounding box center [574, 235] width 191 height 107
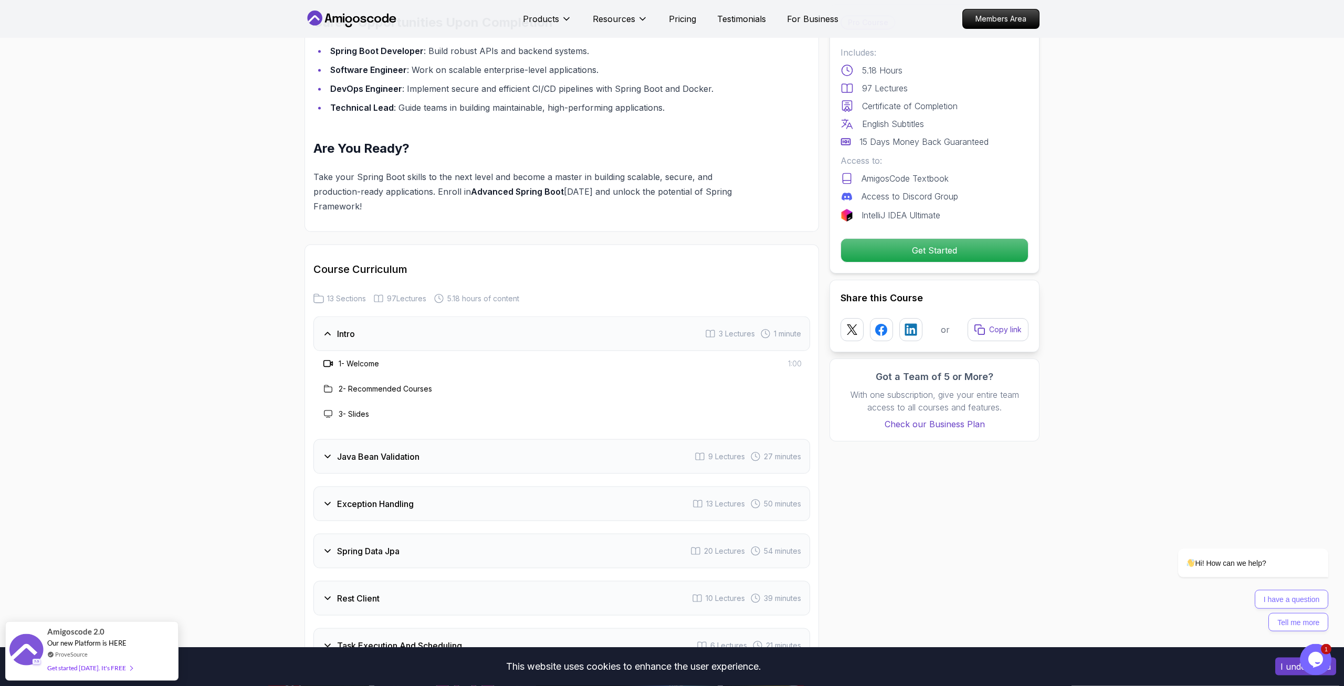
scroll to position [1232, 0]
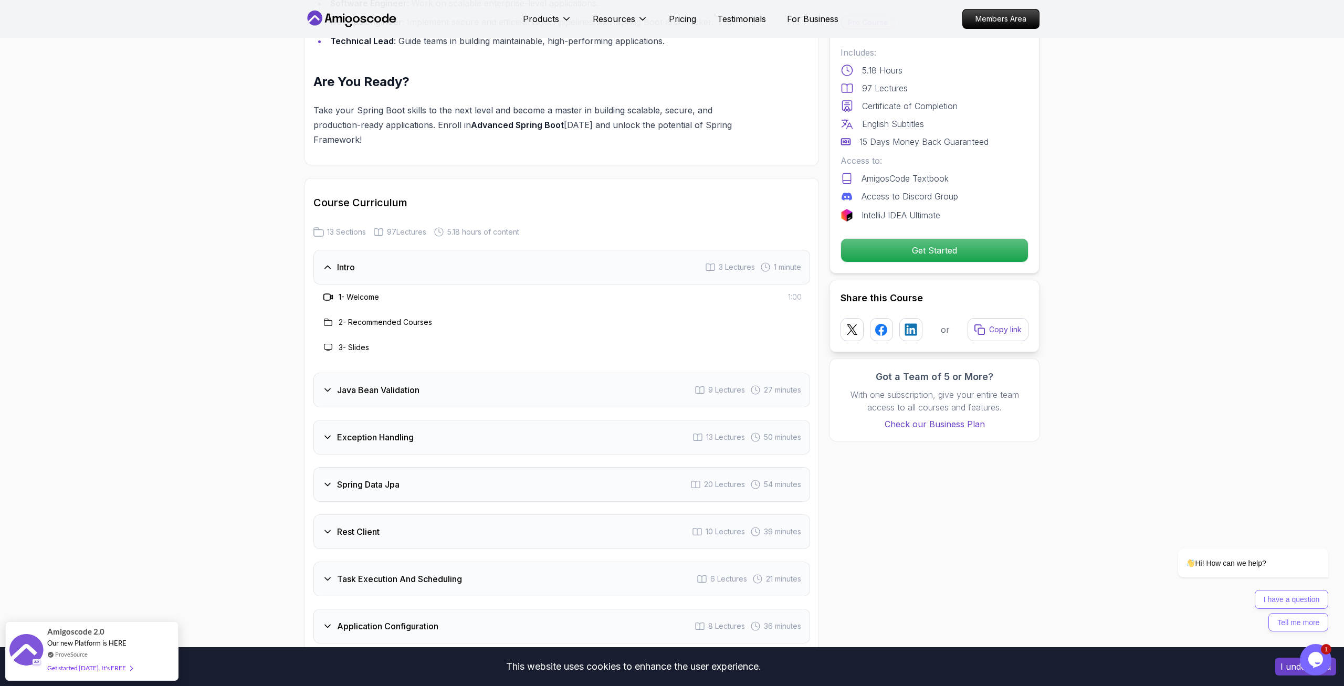
click at [423, 373] on div "Java Bean Validation 9 Lectures 27 minutes" at bounding box center [562, 390] width 497 height 35
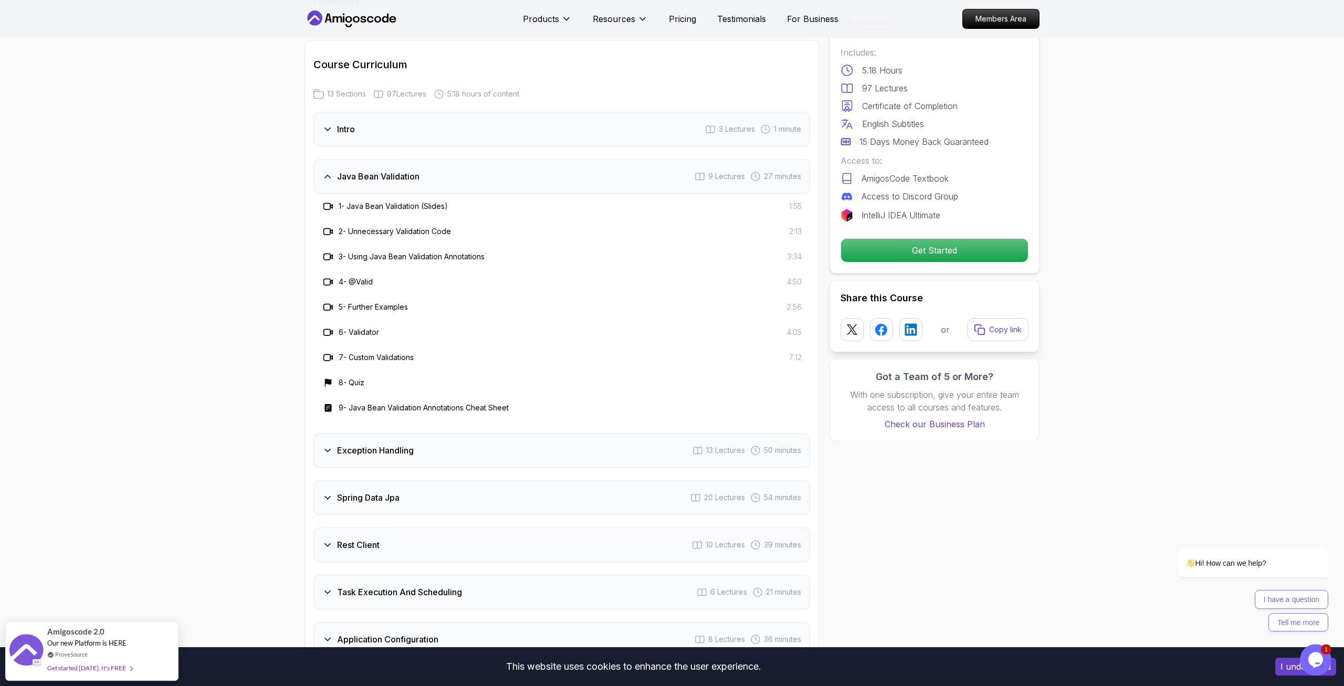
scroll to position [1393, 0]
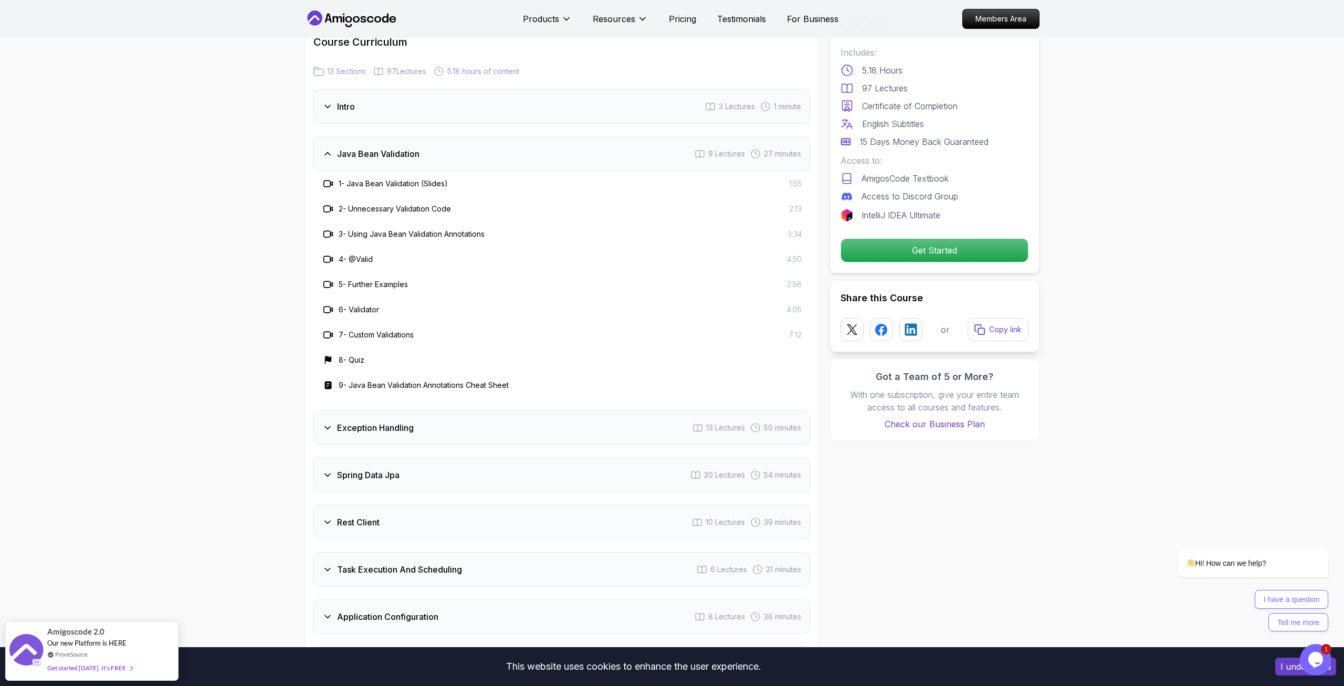
click at [383, 422] on h3 "Exception Handling" at bounding box center [375, 428] width 77 height 13
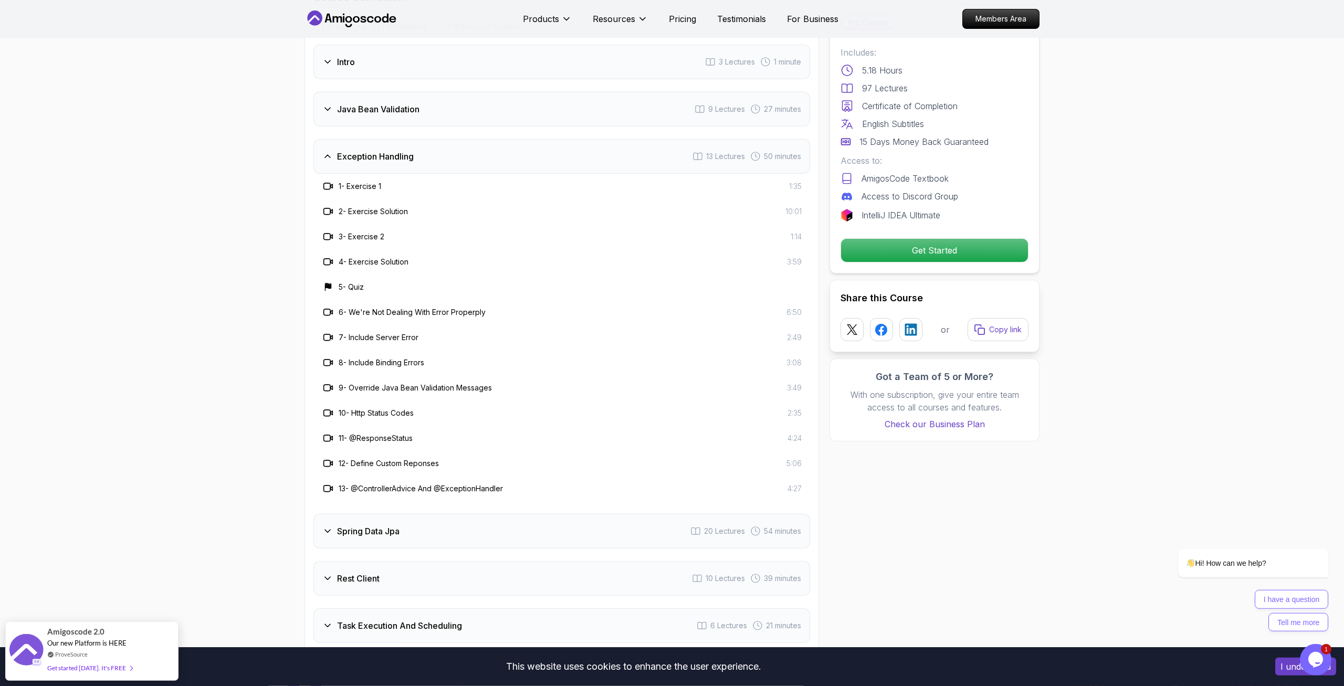
scroll to position [1446, 0]
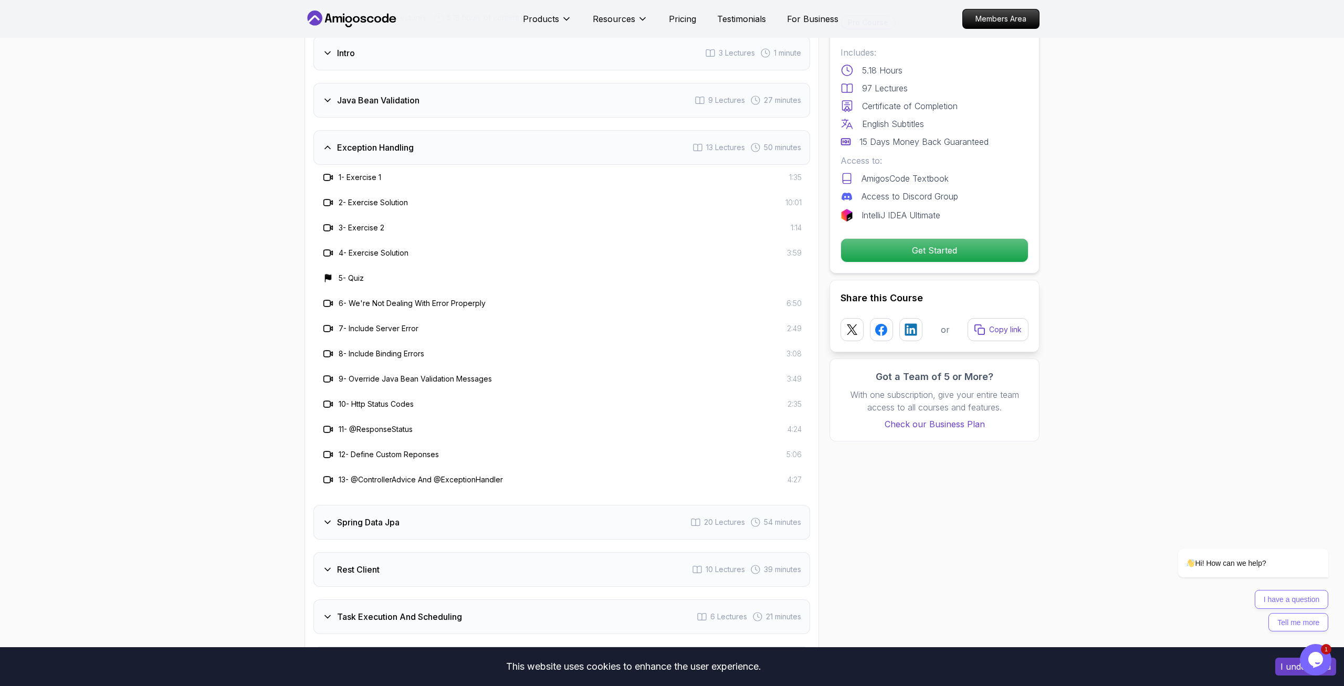
click at [363, 516] on h3 "Spring Data Jpa" at bounding box center [368, 522] width 62 height 13
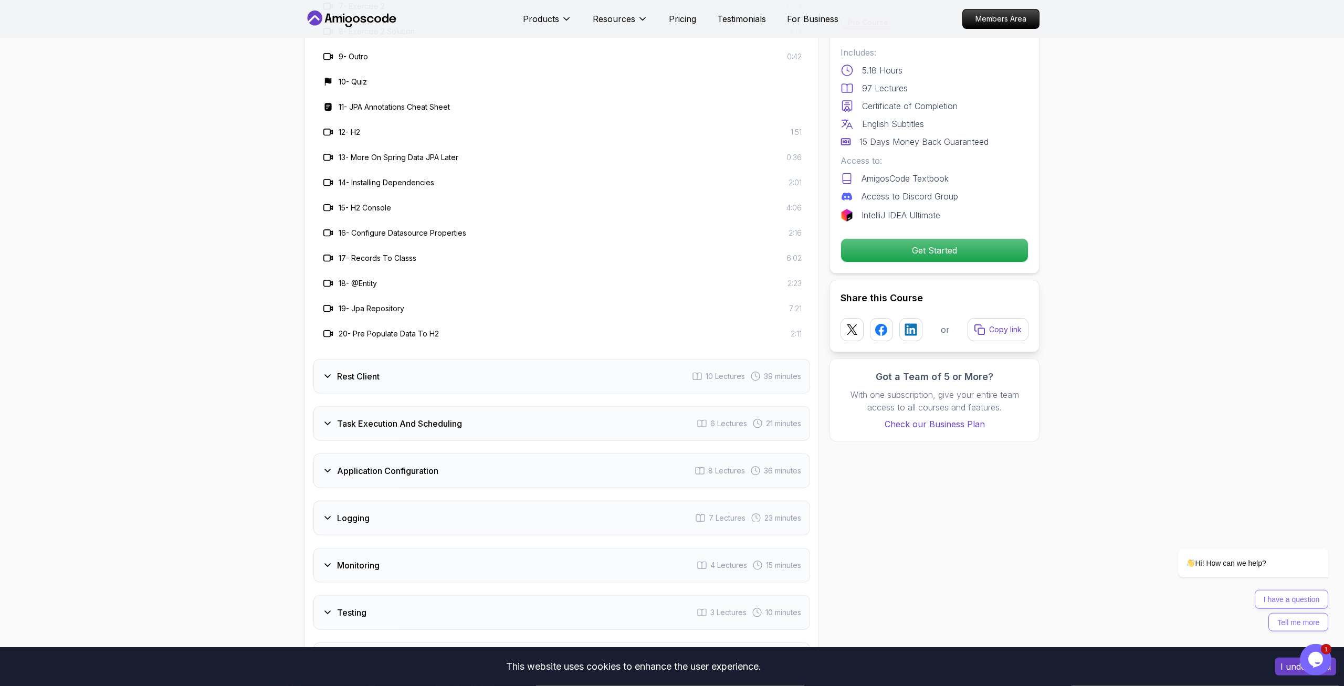
scroll to position [1821, 0]
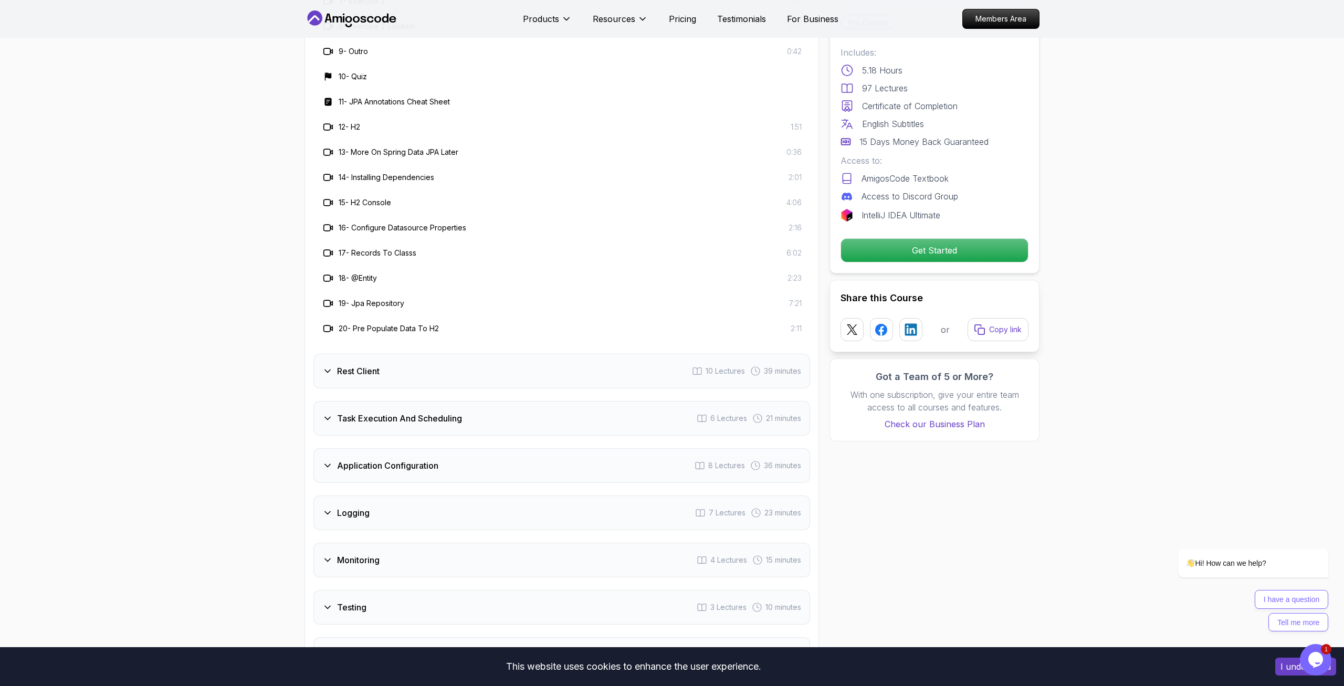
click at [368, 354] on div "Rest Client 10 Lectures 39 minutes" at bounding box center [562, 371] width 497 height 35
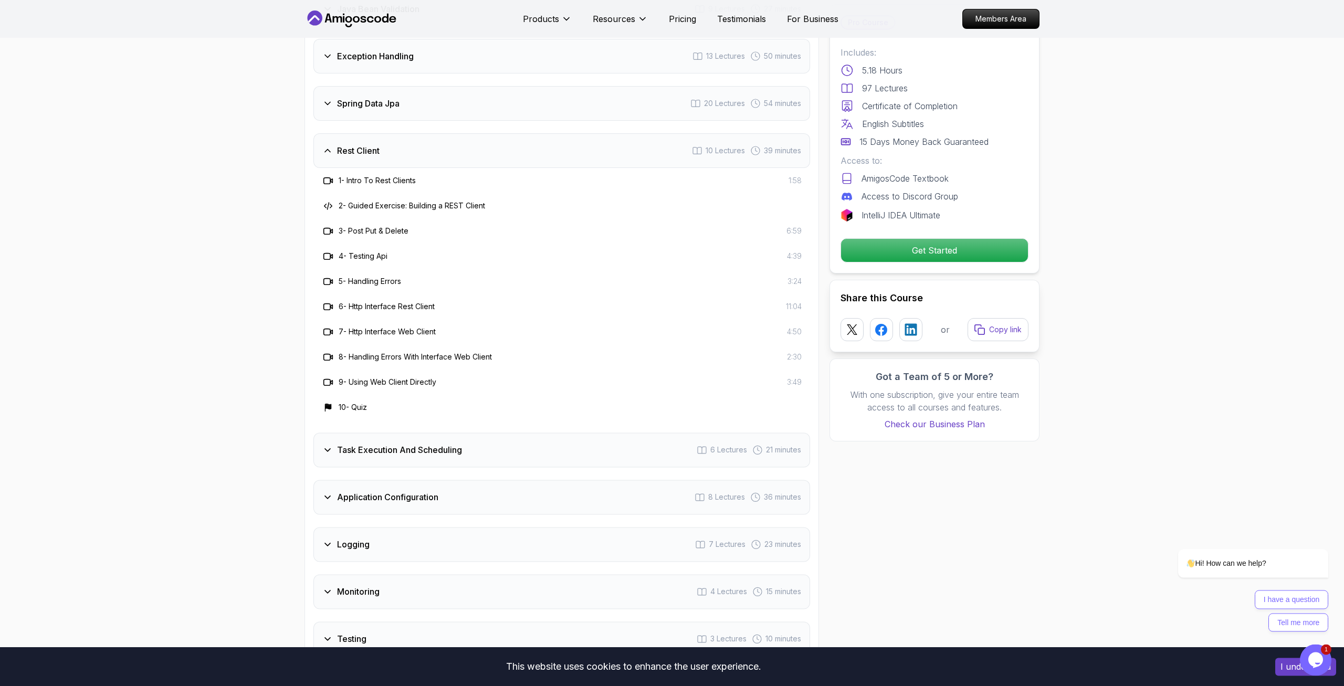
scroll to position [1607, 0]
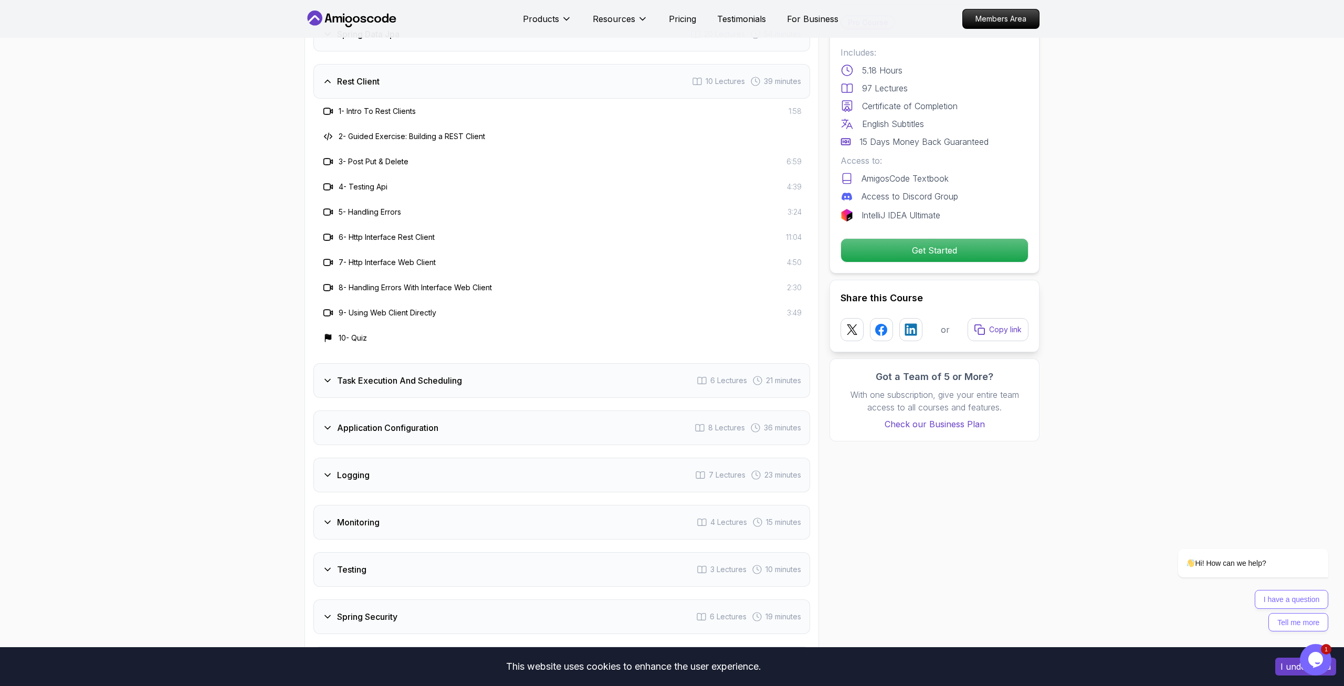
click at [419, 363] on div "Task Execution And Scheduling 6 Lectures 21 minutes" at bounding box center [562, 380] width 497 height 35
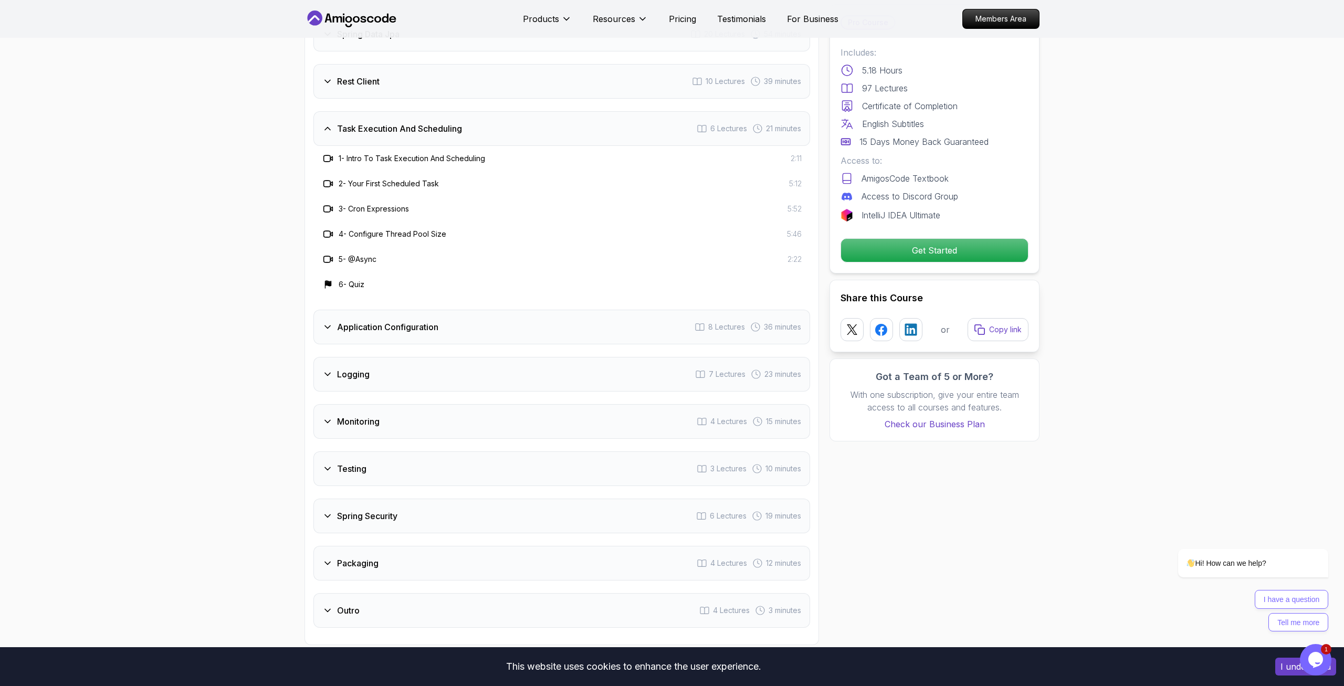
click at [401, 312] on div "Application Configuration 8 Lectures 36 minutes" at bounding box center [562, 327] width 497 height 35
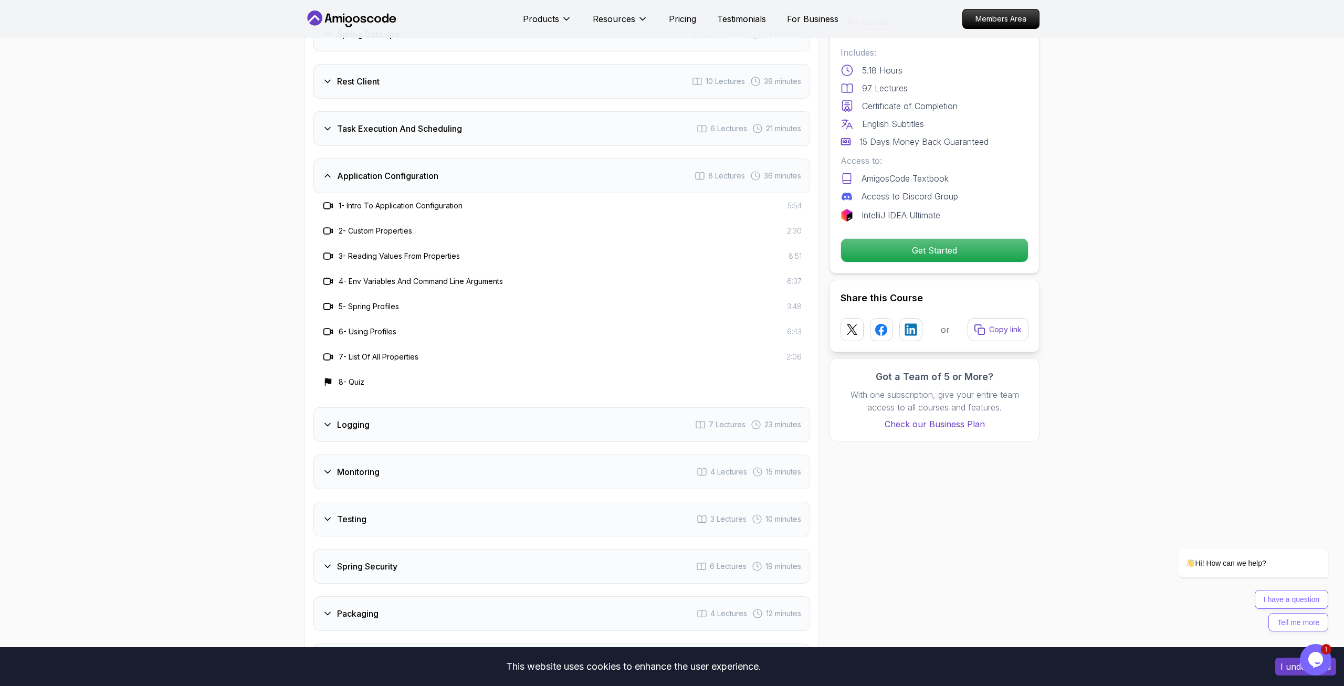
click at [384, 408] on div "Logging 7 Lectures 23 minutes" at bounding box center [562, 425] width 497 height 35
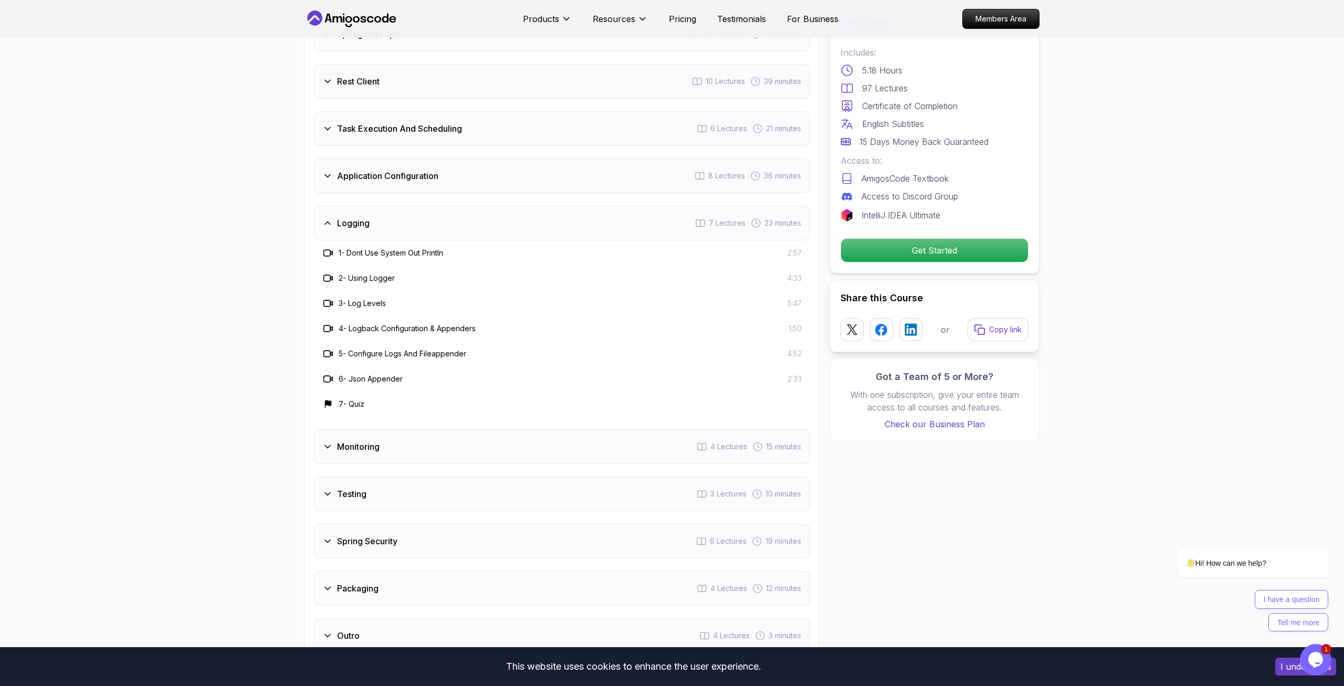
click at [382, 430] on div "Monitoring 4 Lectures 15 minutes" at bounding box center [562, 447] width 497 height 35
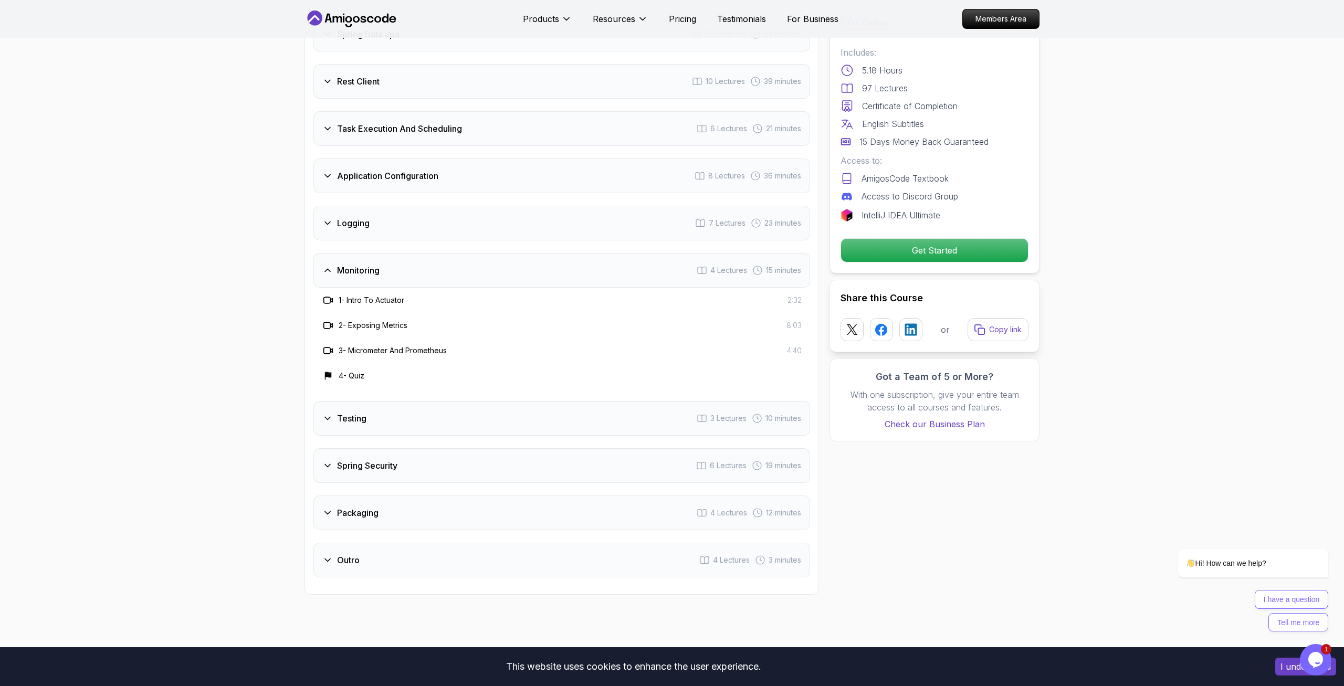
click at [415, 401] on div "Testing 3 Lectures 10 minutes" at bounding box center [562, 418] width 497 height 35
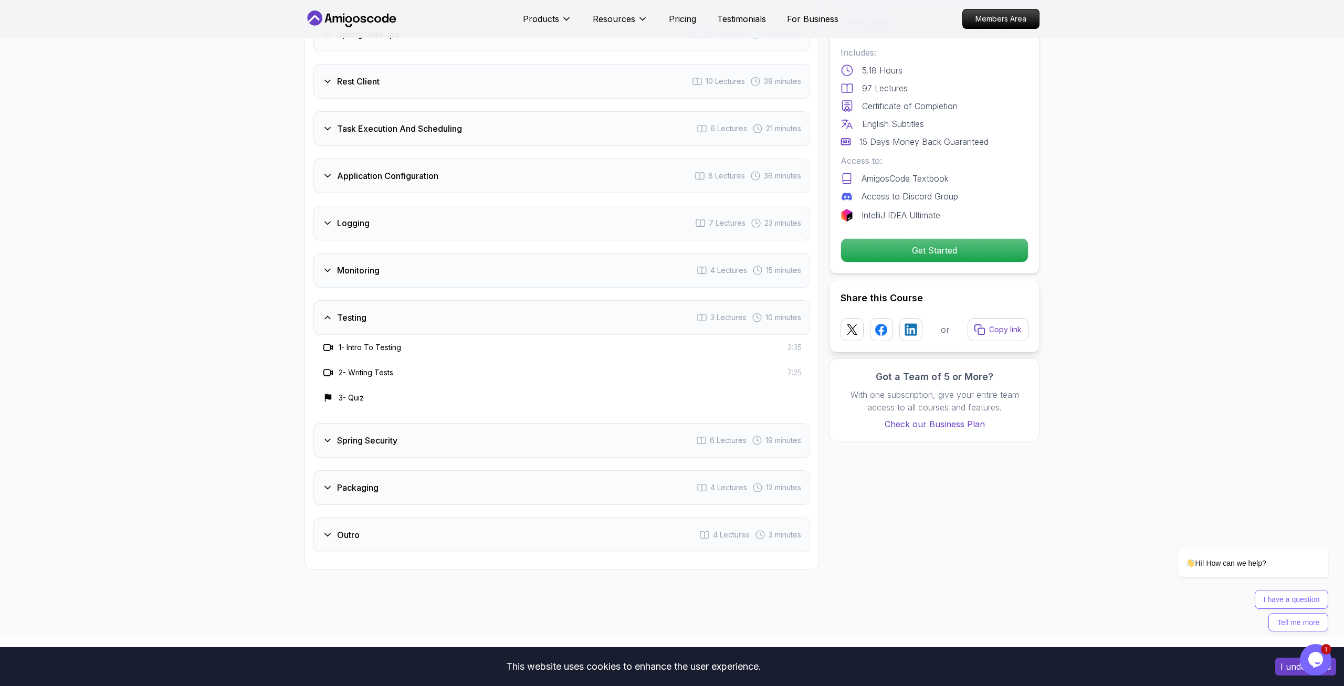
click at [416, 423] on div "Spring Security 6 Lectures 19 minutes" at bounding box center [562, 440] width 497 height 35
